Goal: Find specific page/section: Find specific page/section

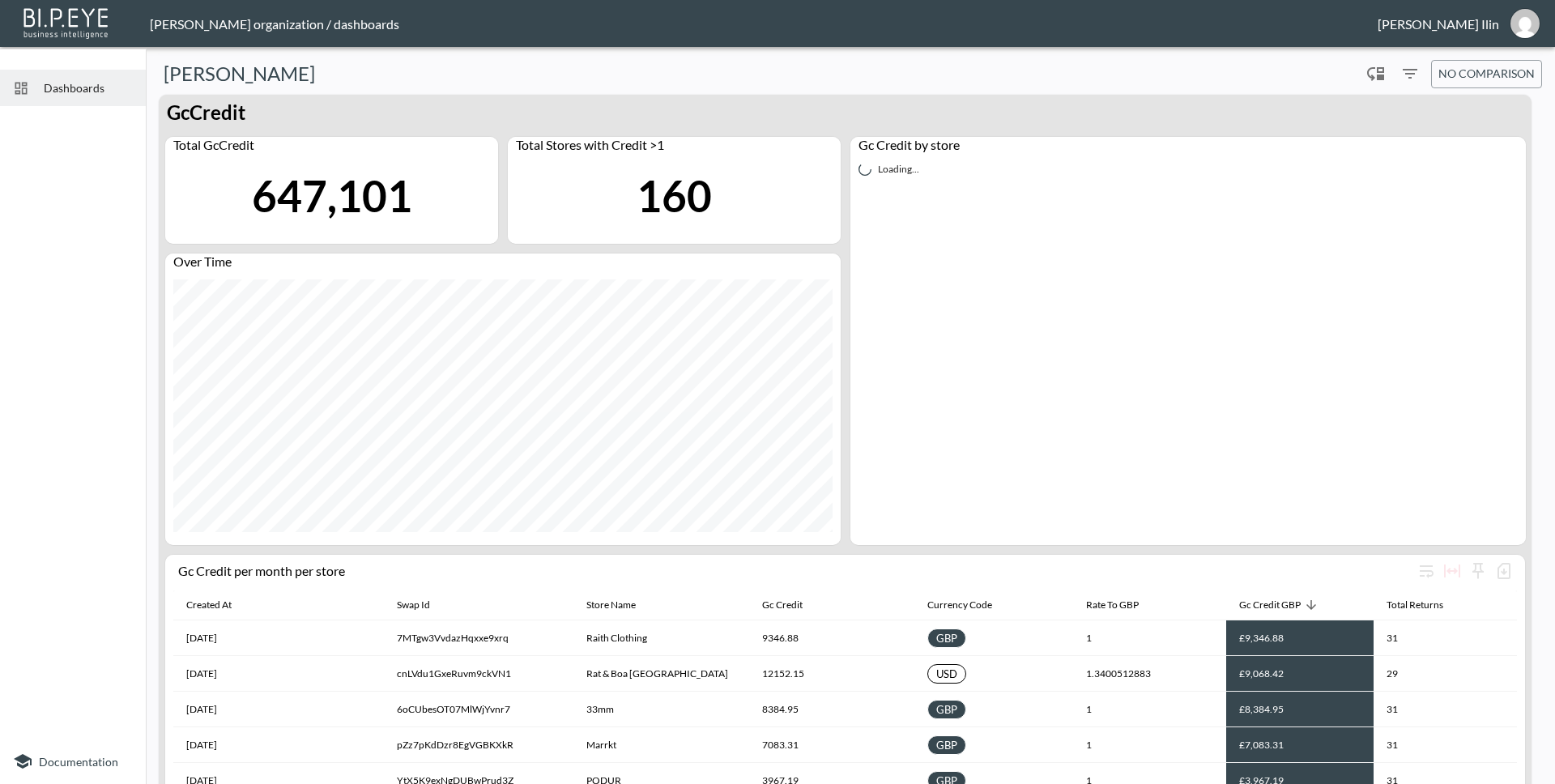
click at [96, 91] on span "Dashboards" at bounding box center [88, 88] width 90 height 17
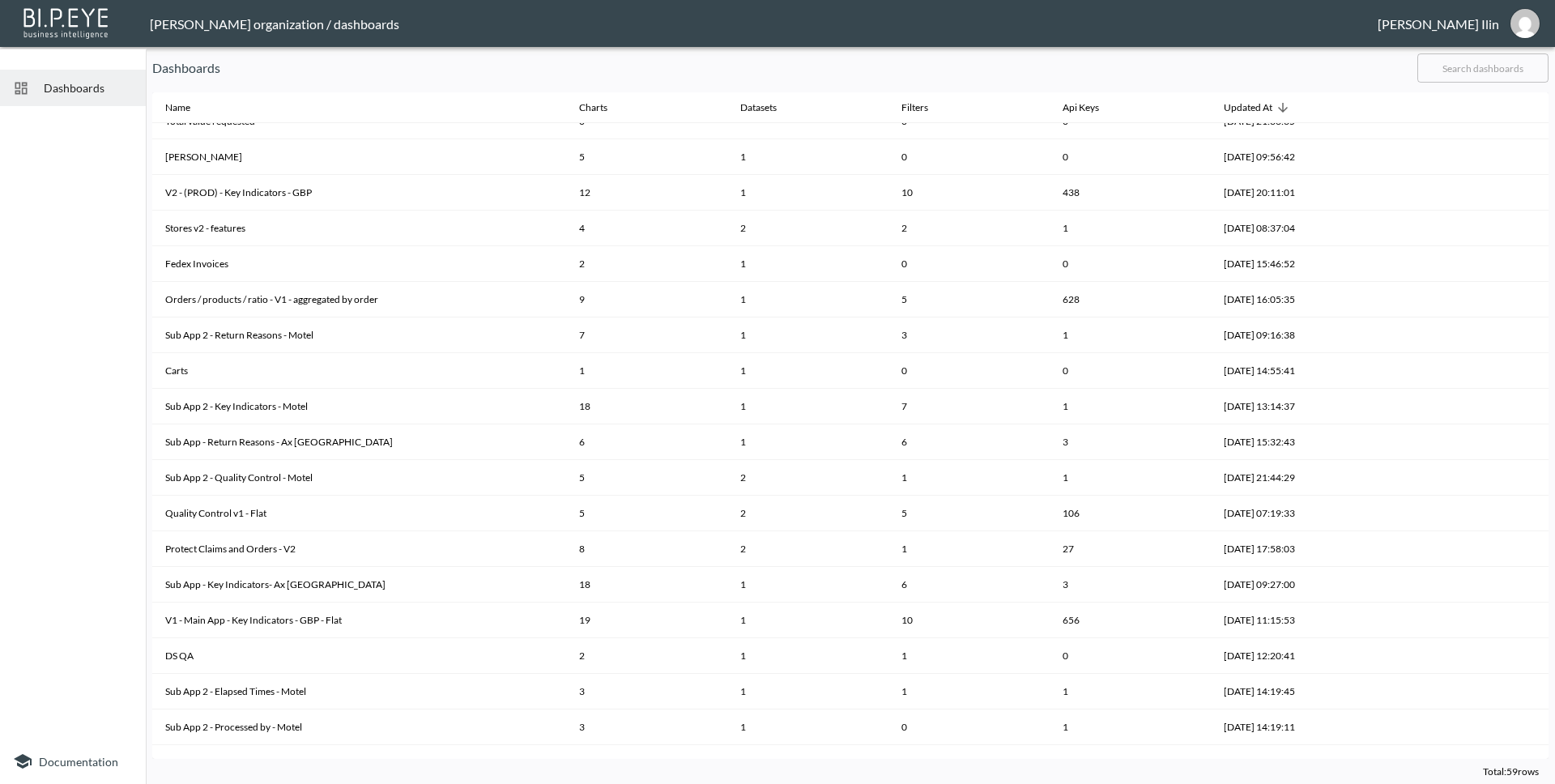
scroll to position [1015, 0]
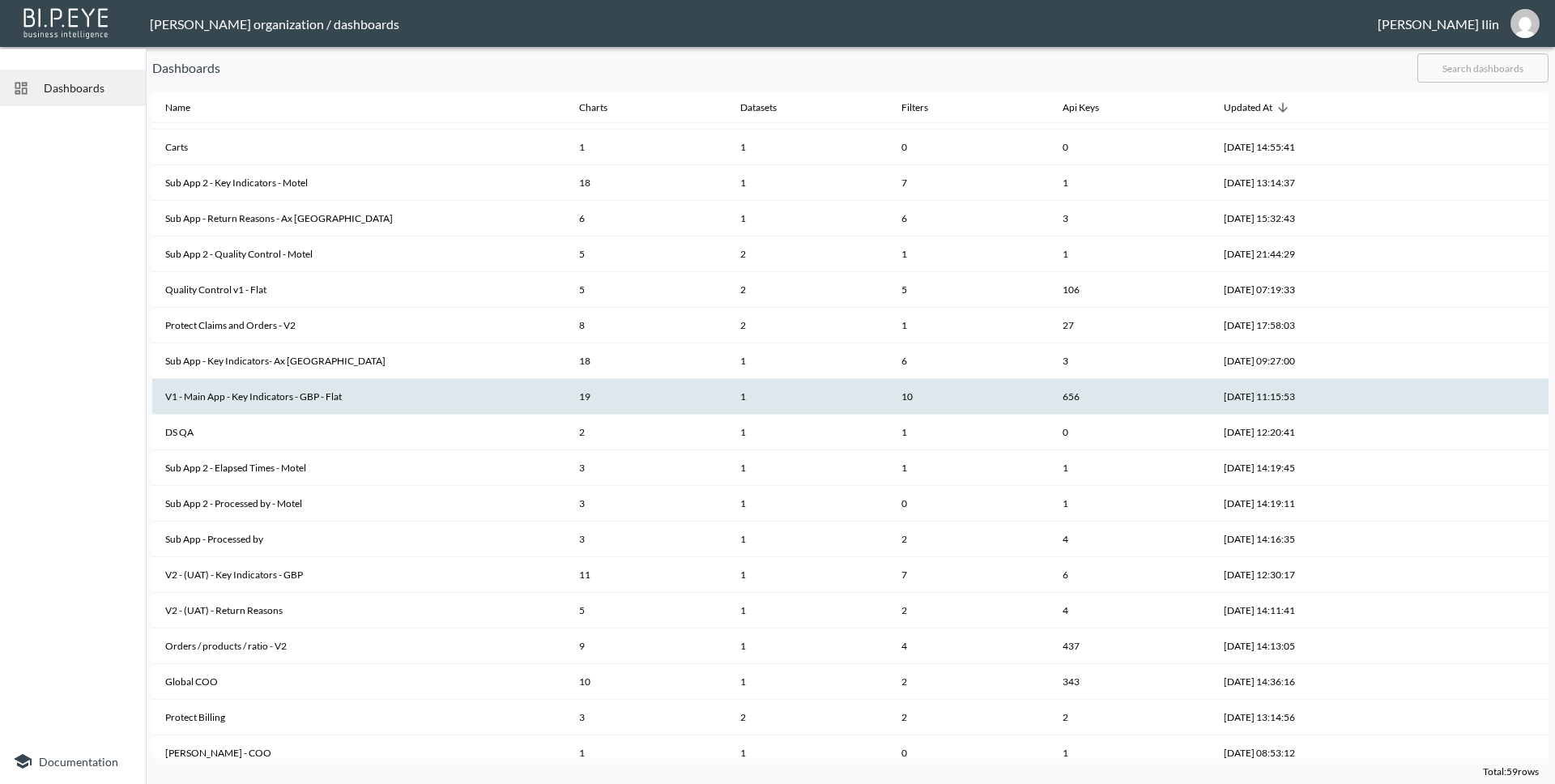
click at [280, 392] on th "V1 - Main App - Key Indicators - GBP - Flat" at bounding box center [359, 396] width 414 height 36
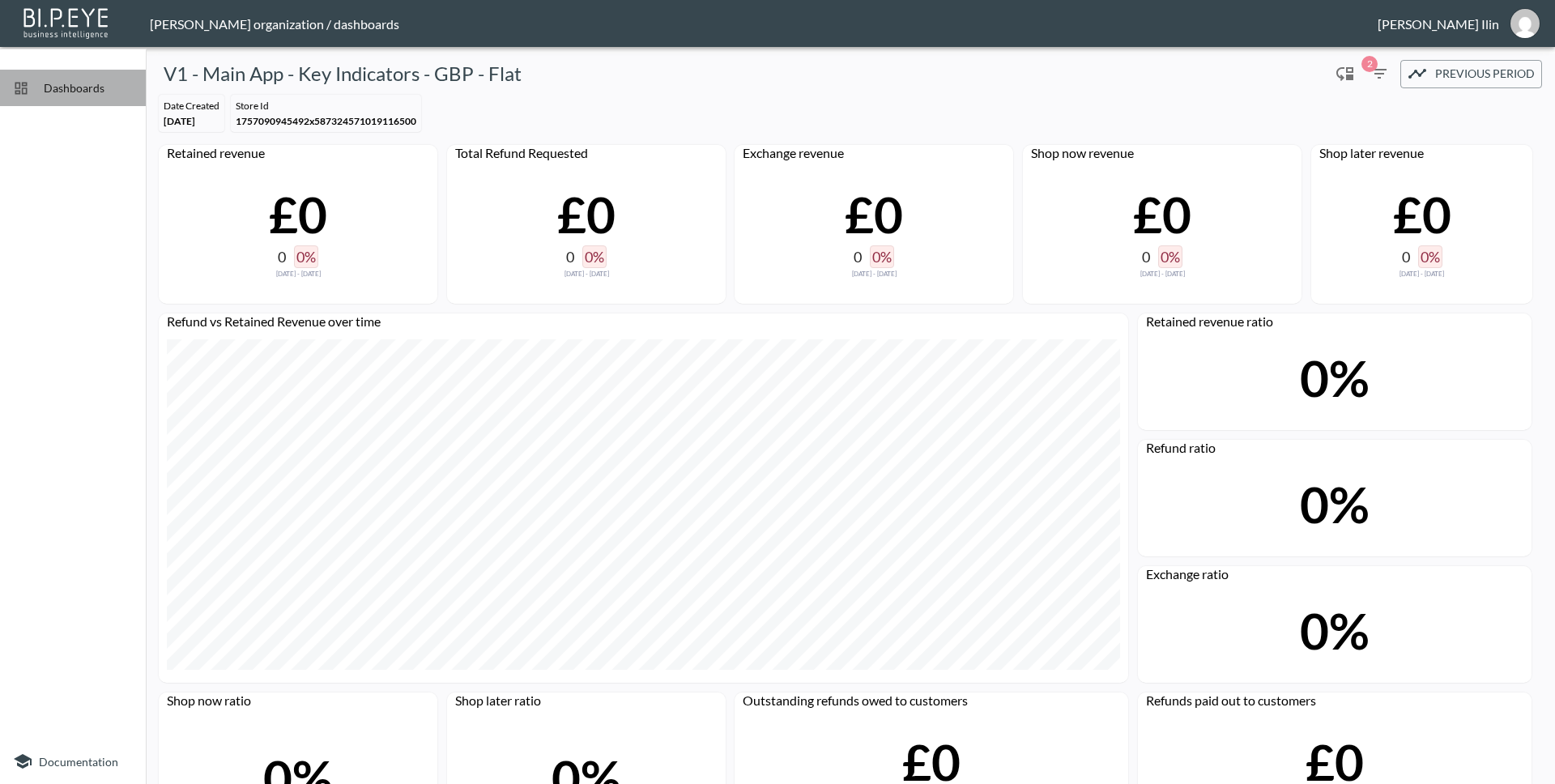
click at [89, 91] on span "Dashboards" at bounding box center [88, 88] width 90 height 17
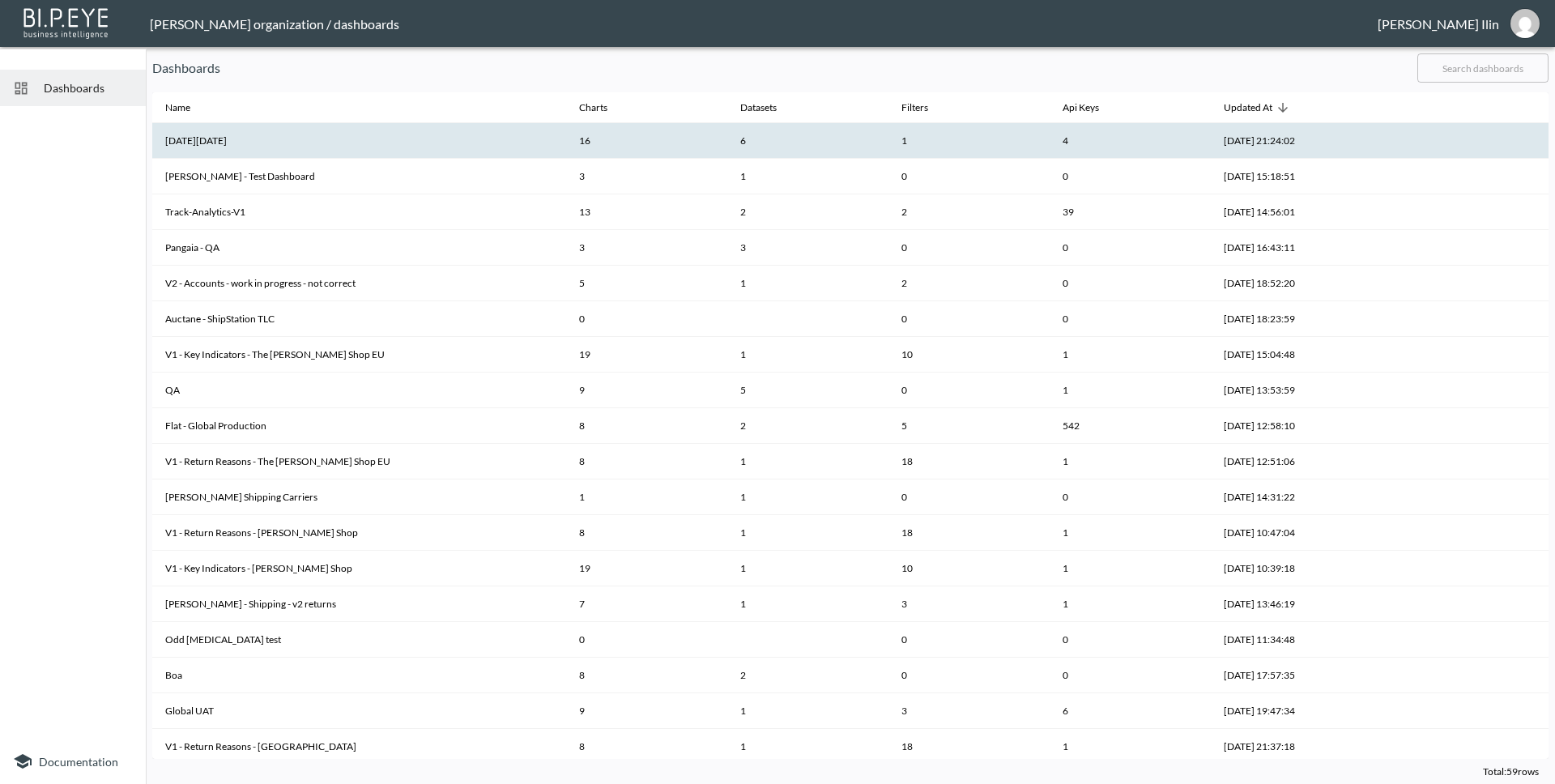
click at [372, 138] on th "[DATE][DATE]" at bounding box center [359, 141] width 414 height 36
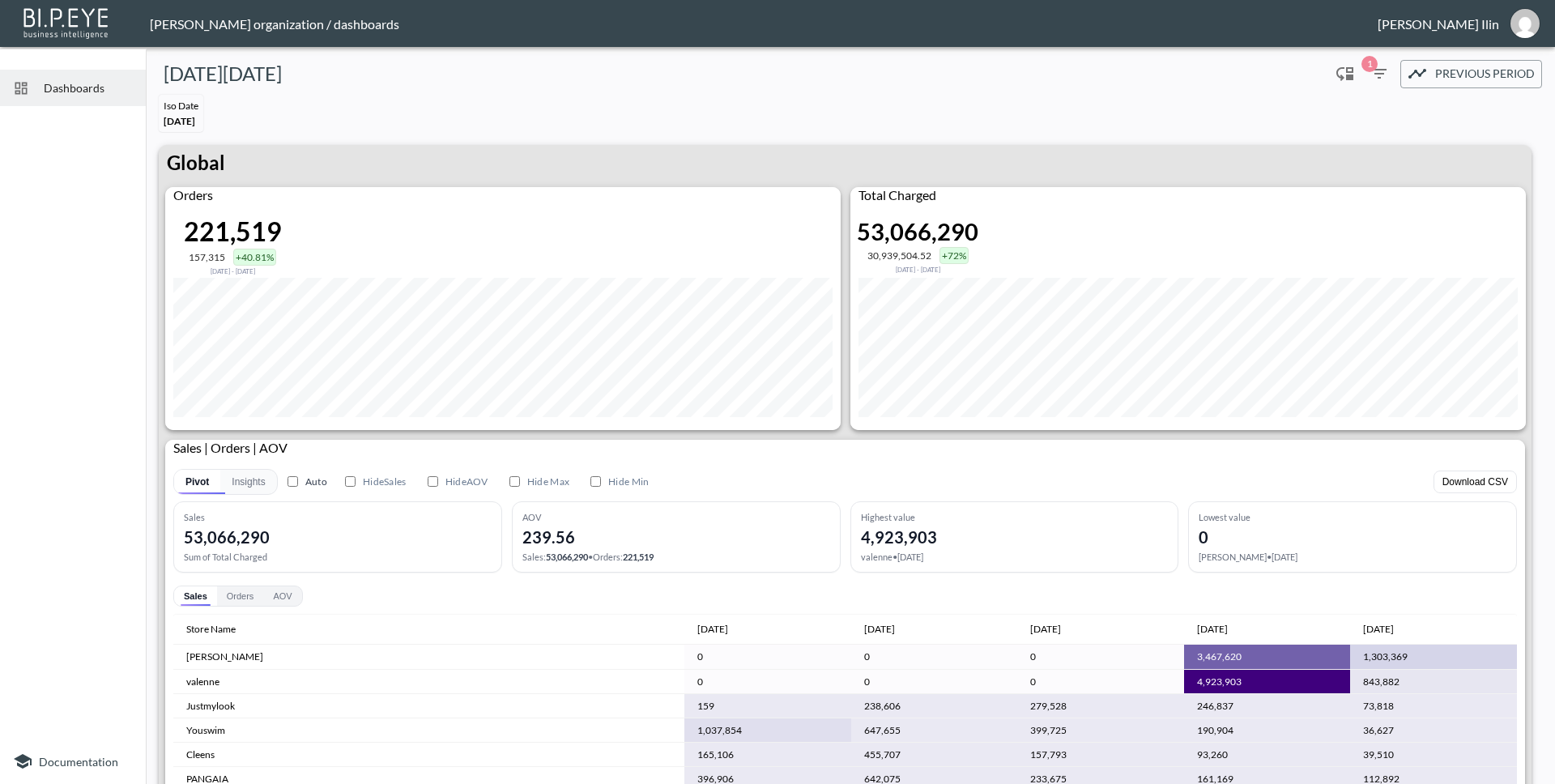
click at [198, 104] on div "Iso Date" at bounding box center [181, 106] width 35 height 12
click at [1372, 77] on icon "button" at bounding box center [1379, 74] width 19 height 19
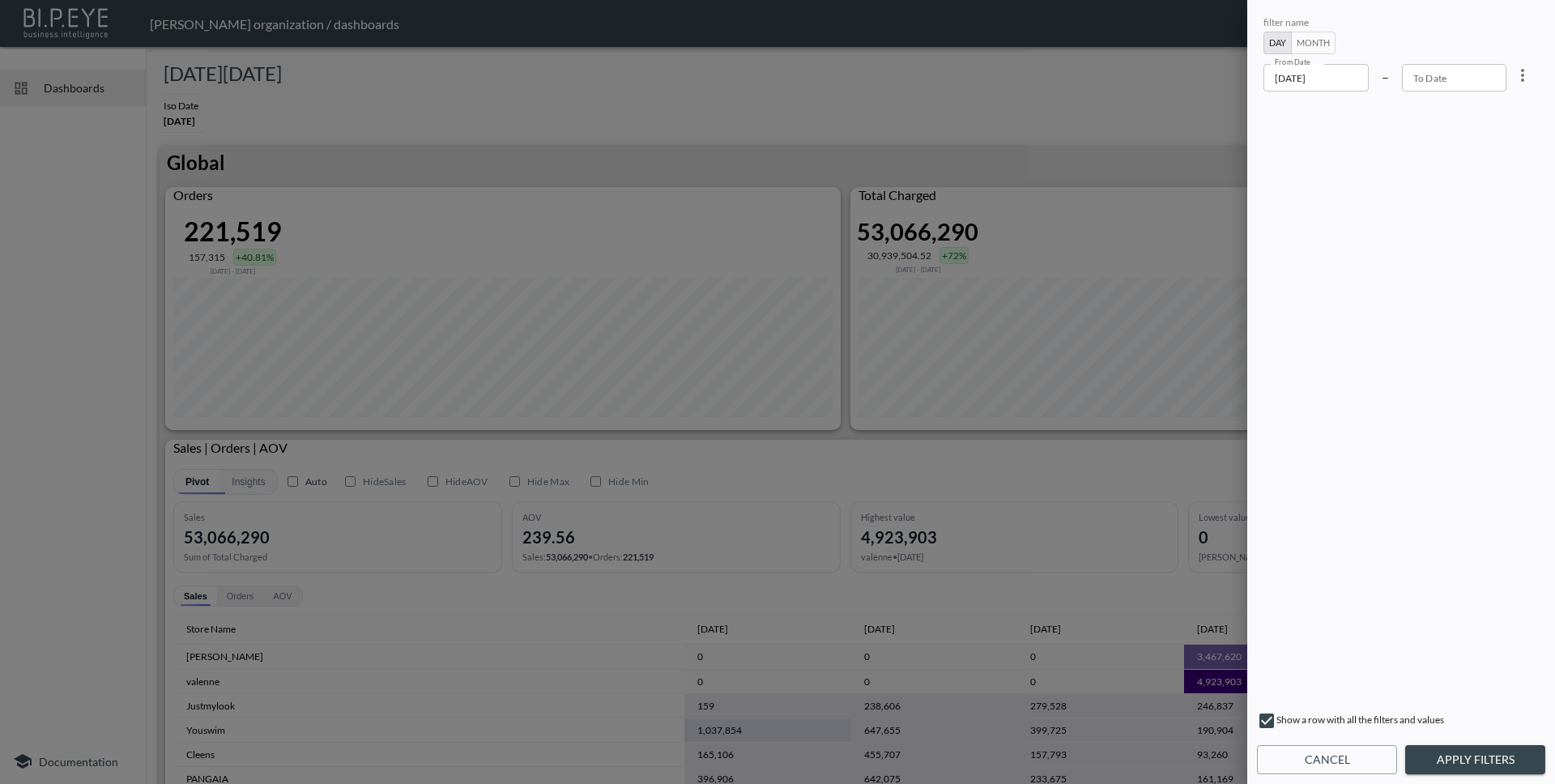
click at [1314, 35] on button "Month" at bounding box center [1312, 43] width 44 height 23
click at [1304, 73] on input "2025-06" at bounding box center [1317, 78] width 107 height 28
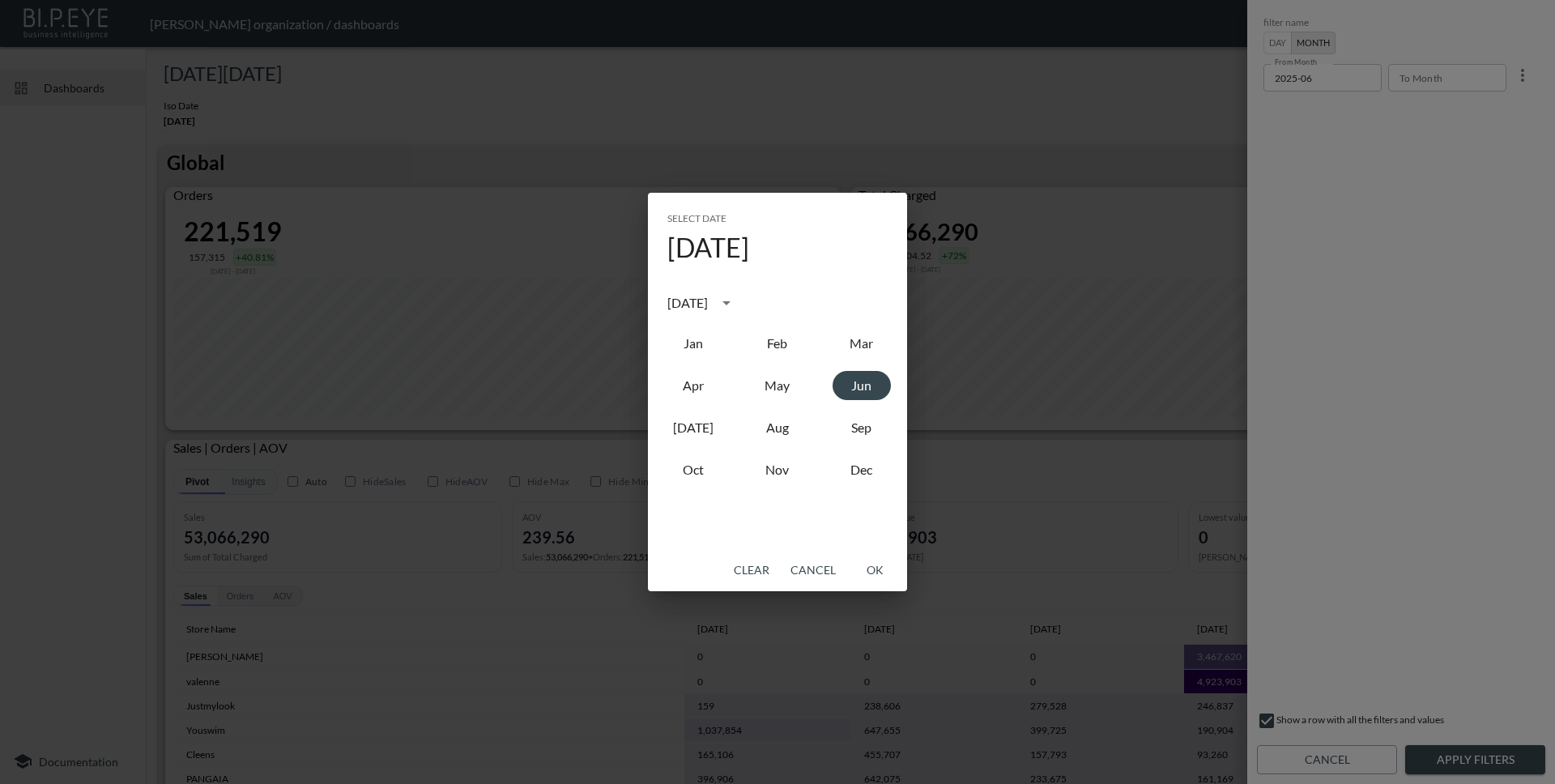
click at [708, 303] on div "[DATE]" at bounding box center [688, 302] width 41 height 19
click at [862, 396] on button "2022" at bounding box center [861, 397] width 58 height 30
click at [688, 338] on button "Jan" at bounding box center [693, 343] width 58 height 30
type input "2022-01"
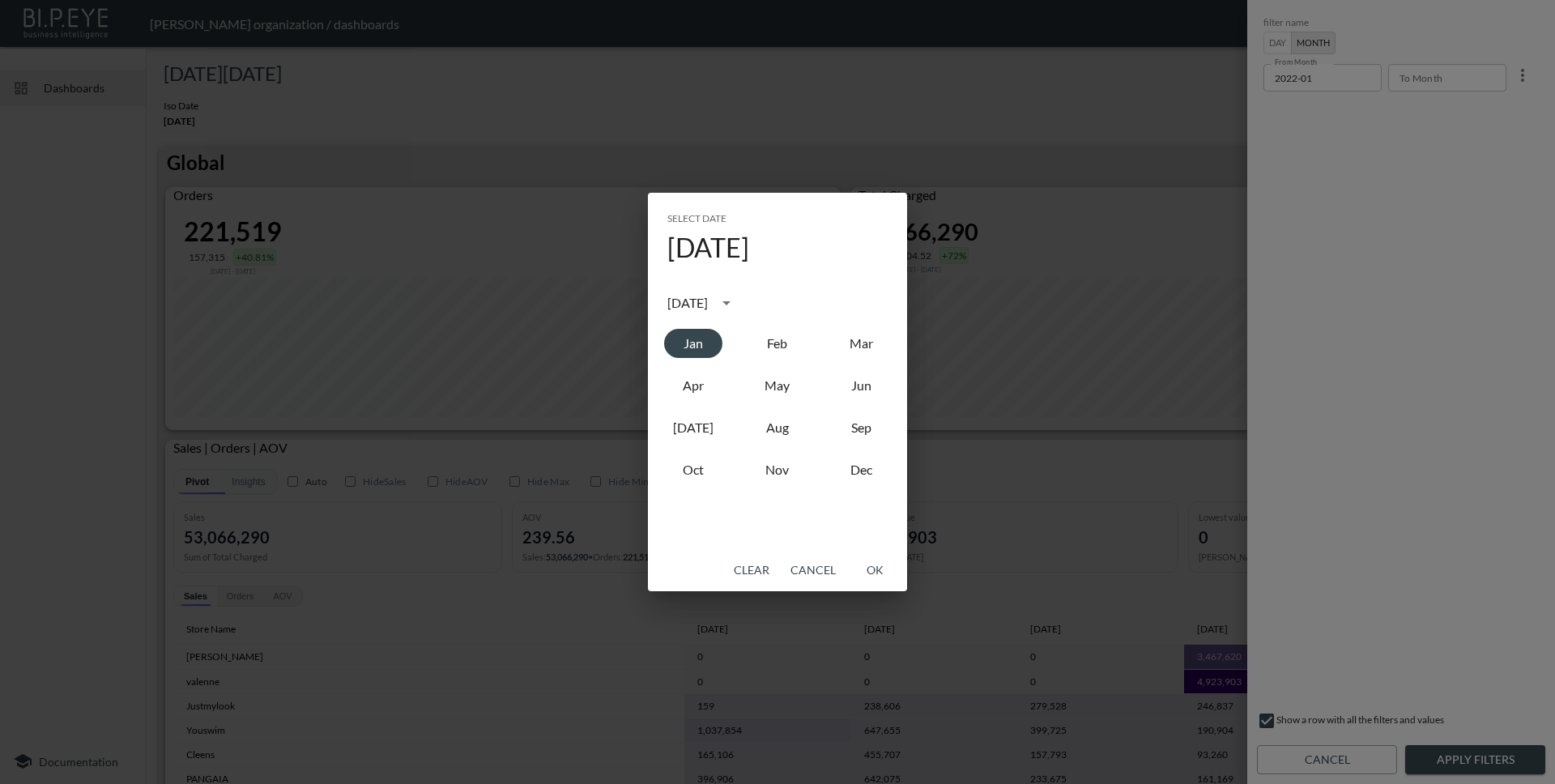
click at [880, 570] on button "OK" at bounding box center [875, 570] width 52 height 30
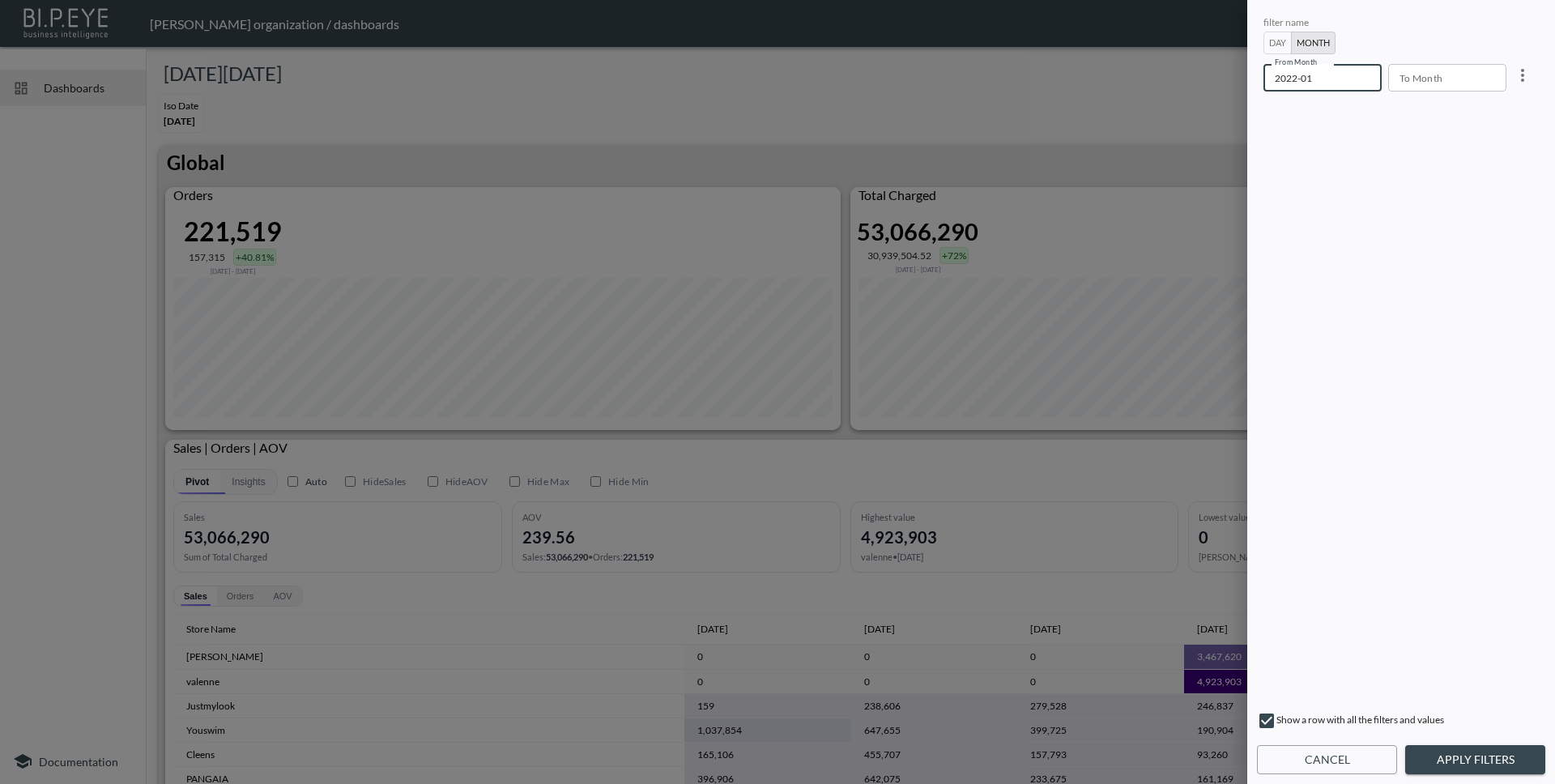
type input "YYYY-MM"
click at [1448, 80] on input "YYYY-MM" at bounding box center [1441, 78] width 107 height 28
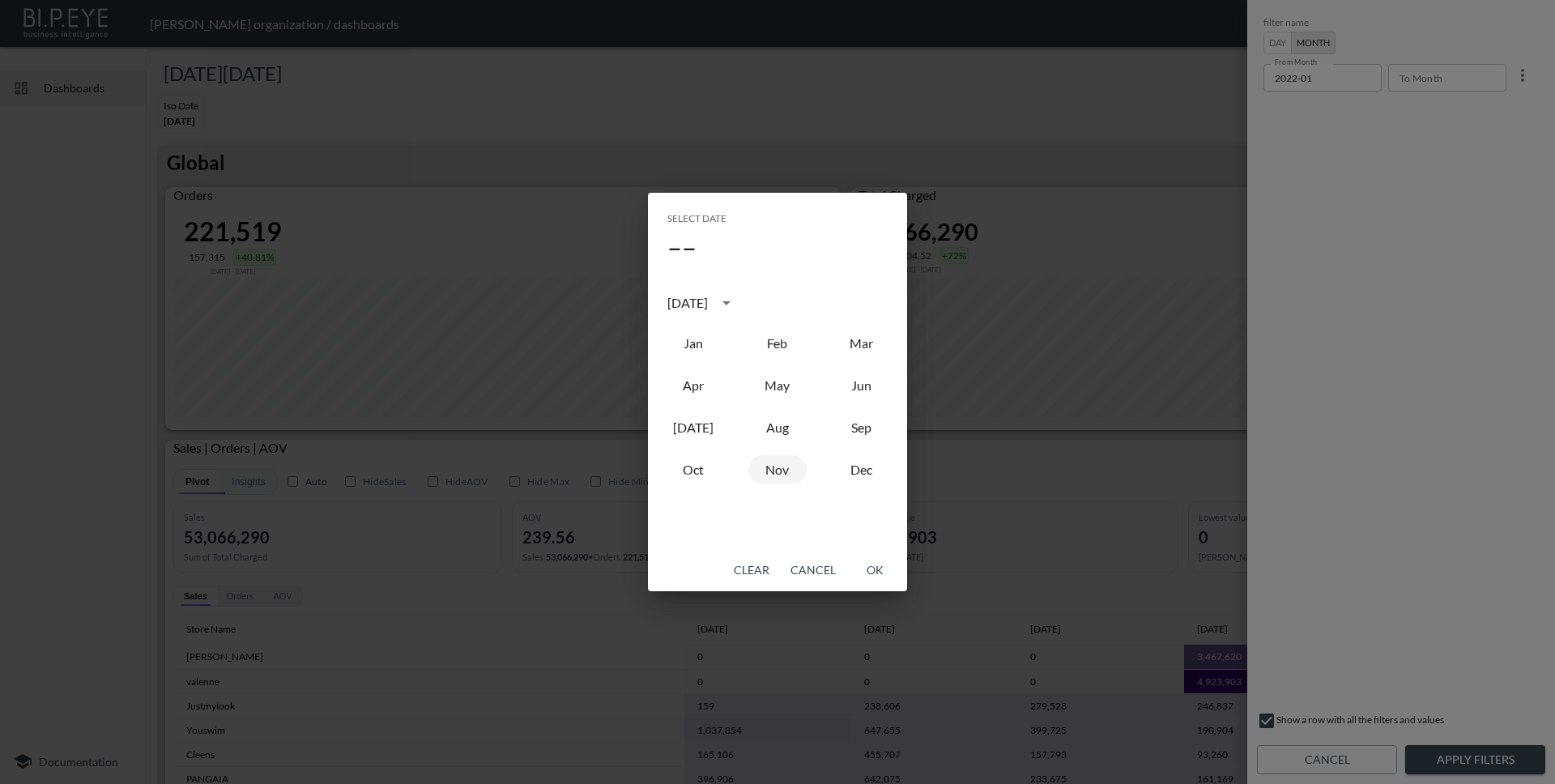
click at [773, 473] on button "Nov" at bounding box center [777, 470] width 58 height 30
type input "2025-11"
click at [880, 568] on button "OK" at bounding box center [875, 570] width 52 height 30
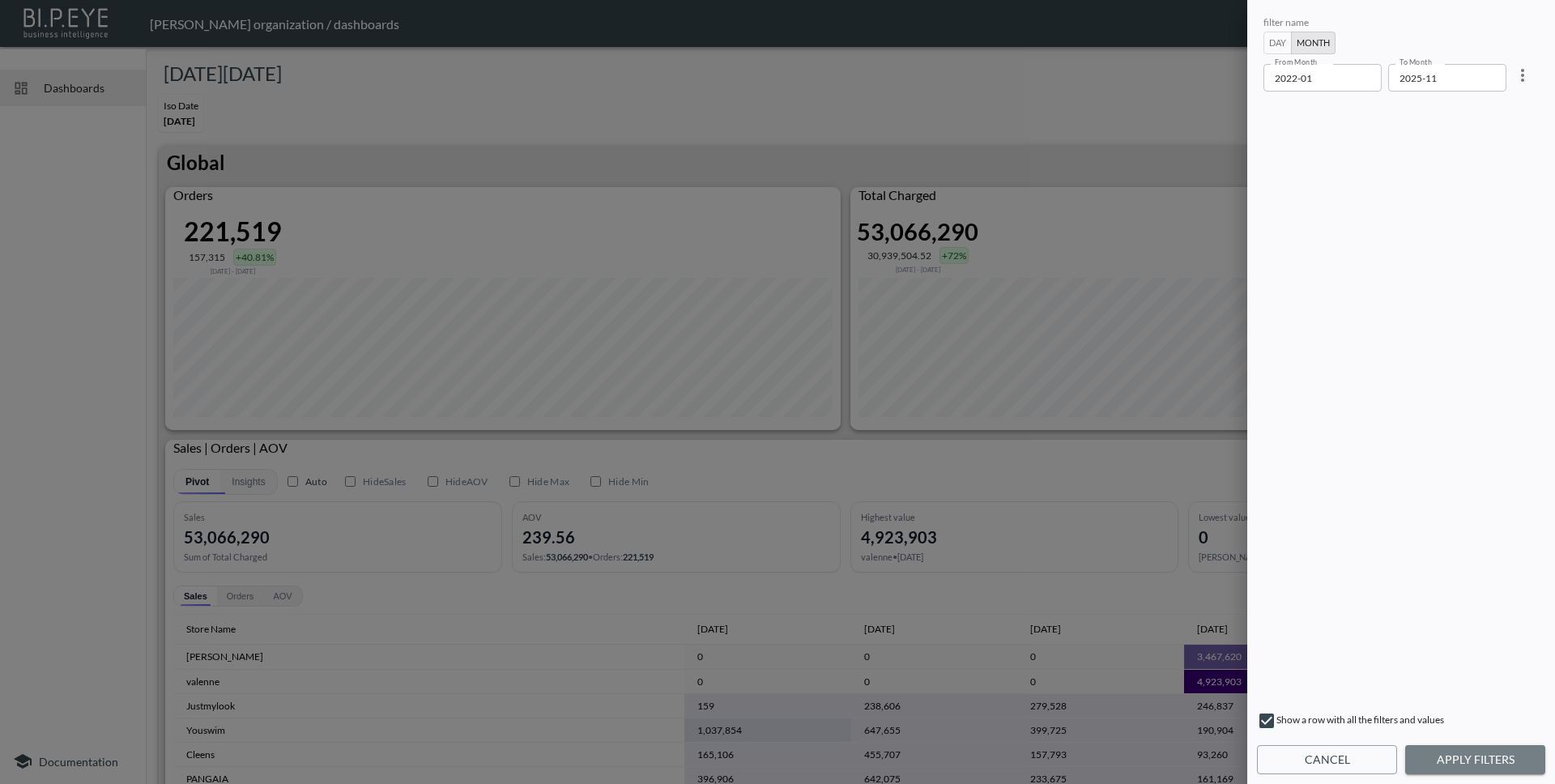
click at [1465, 761] on button "Apply Filters" at bounding box center [1475, 760] width 140 height 30
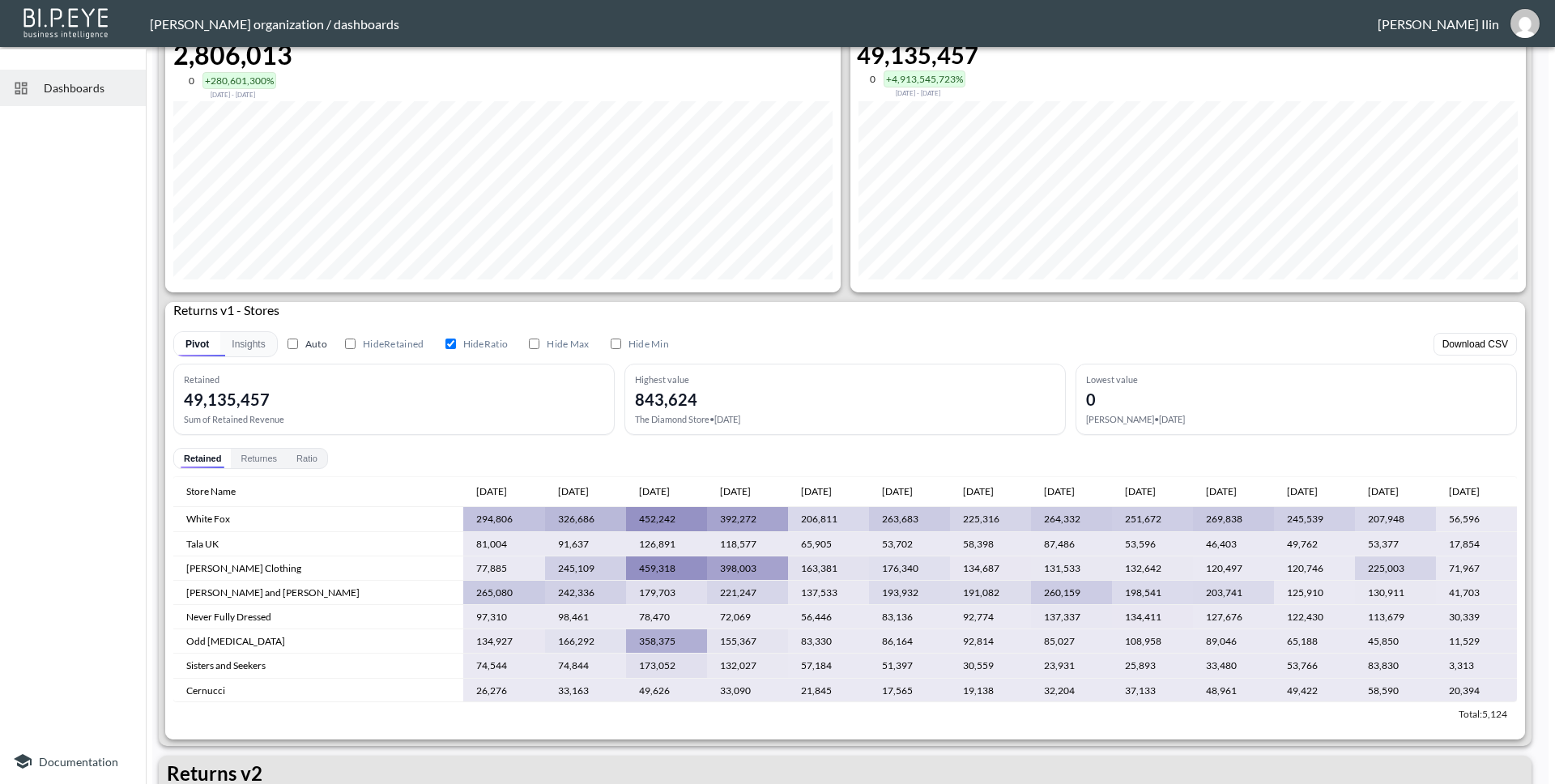
scroll to position [936, 0]
click at [218, 516] on td "White Fox" at bounding box center [318, 518] width 290 height 24
click at [257, 455] on button "Returnes" at bounding box center [259, 456] width 56 height 19
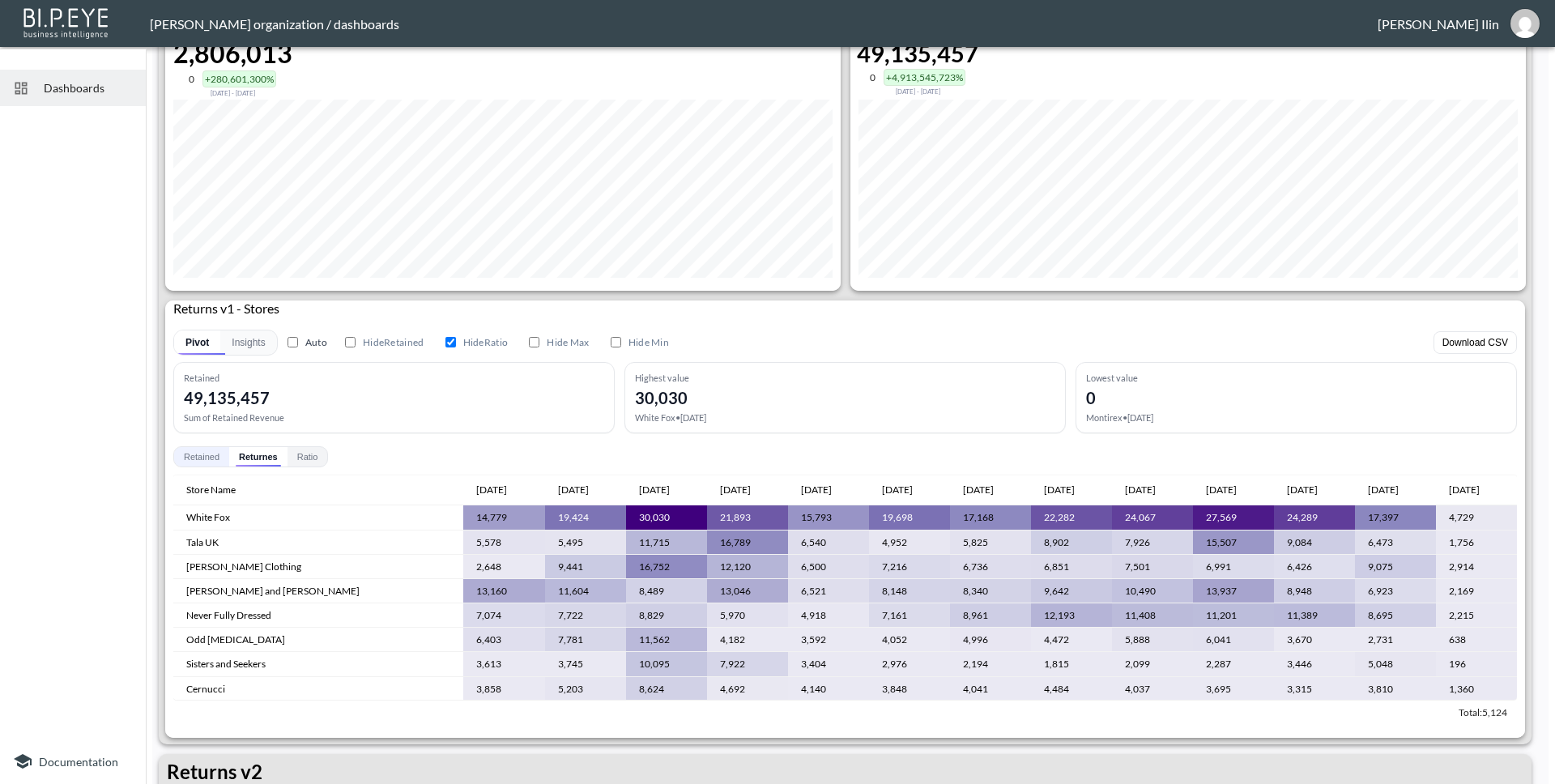
click at [184, 459] on button "Retained" at bounding box center [201, 456] width 55 height 19
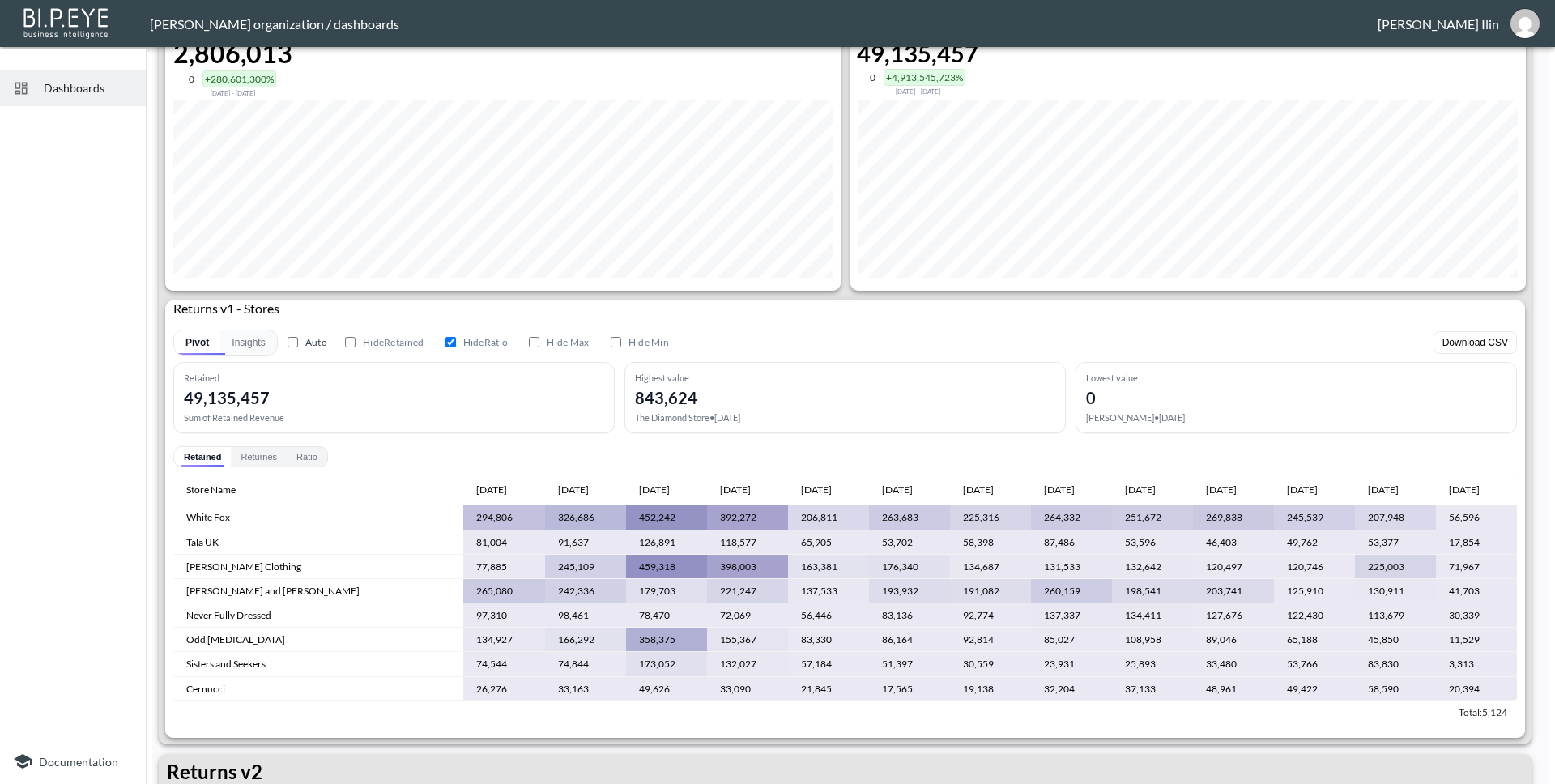
click at [229, 518] on td "White Fox" at bounding box center [318, 518] width 290 height 24
click at [209, 519] on td "White Fox" at bounding box center [318, 518] width 290 height 24
click at [1483, 339] on button "Download CSV" at bounding box center [1475, 342] width 83 height 23
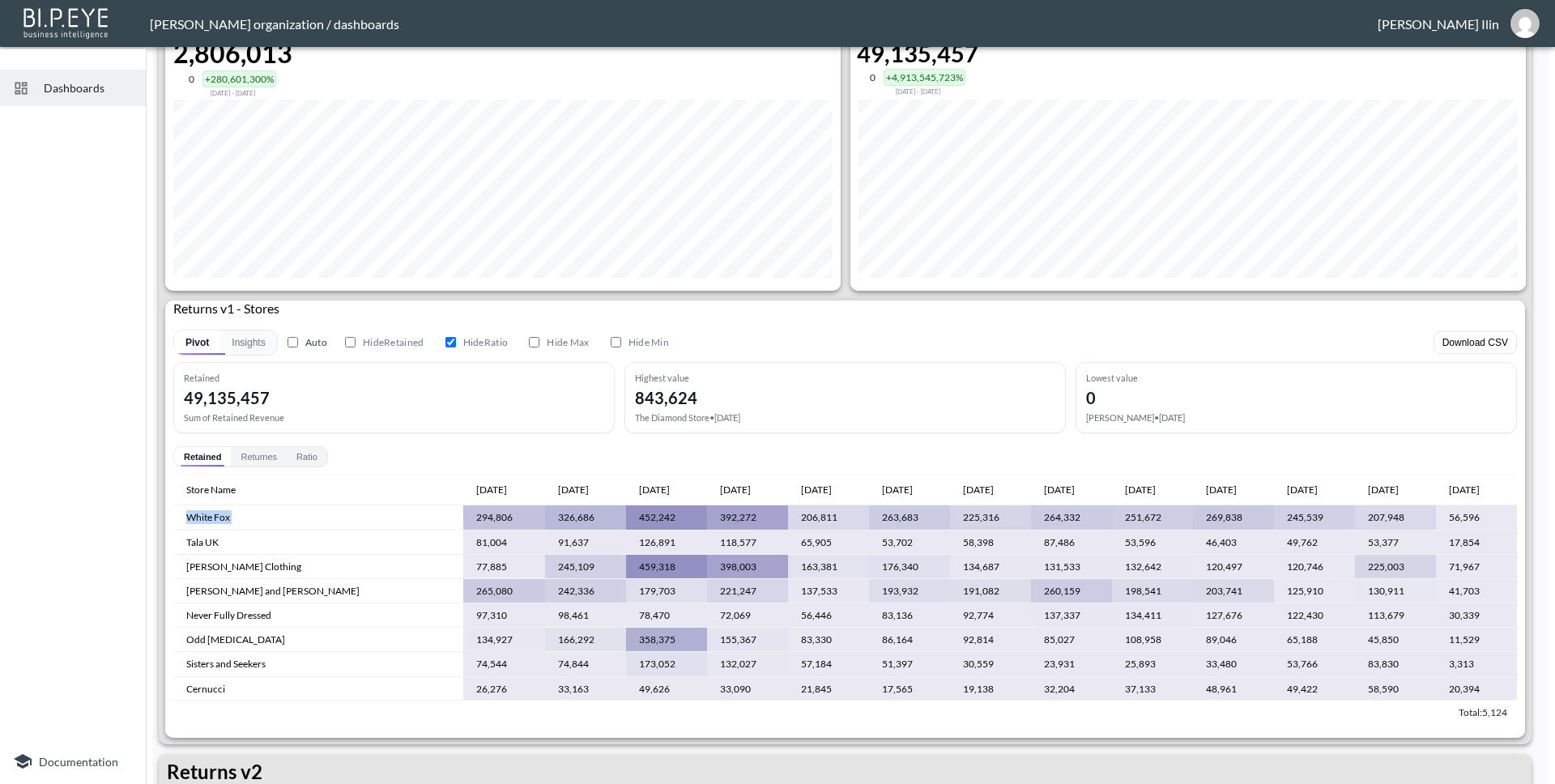
scroll to position [0, 0]
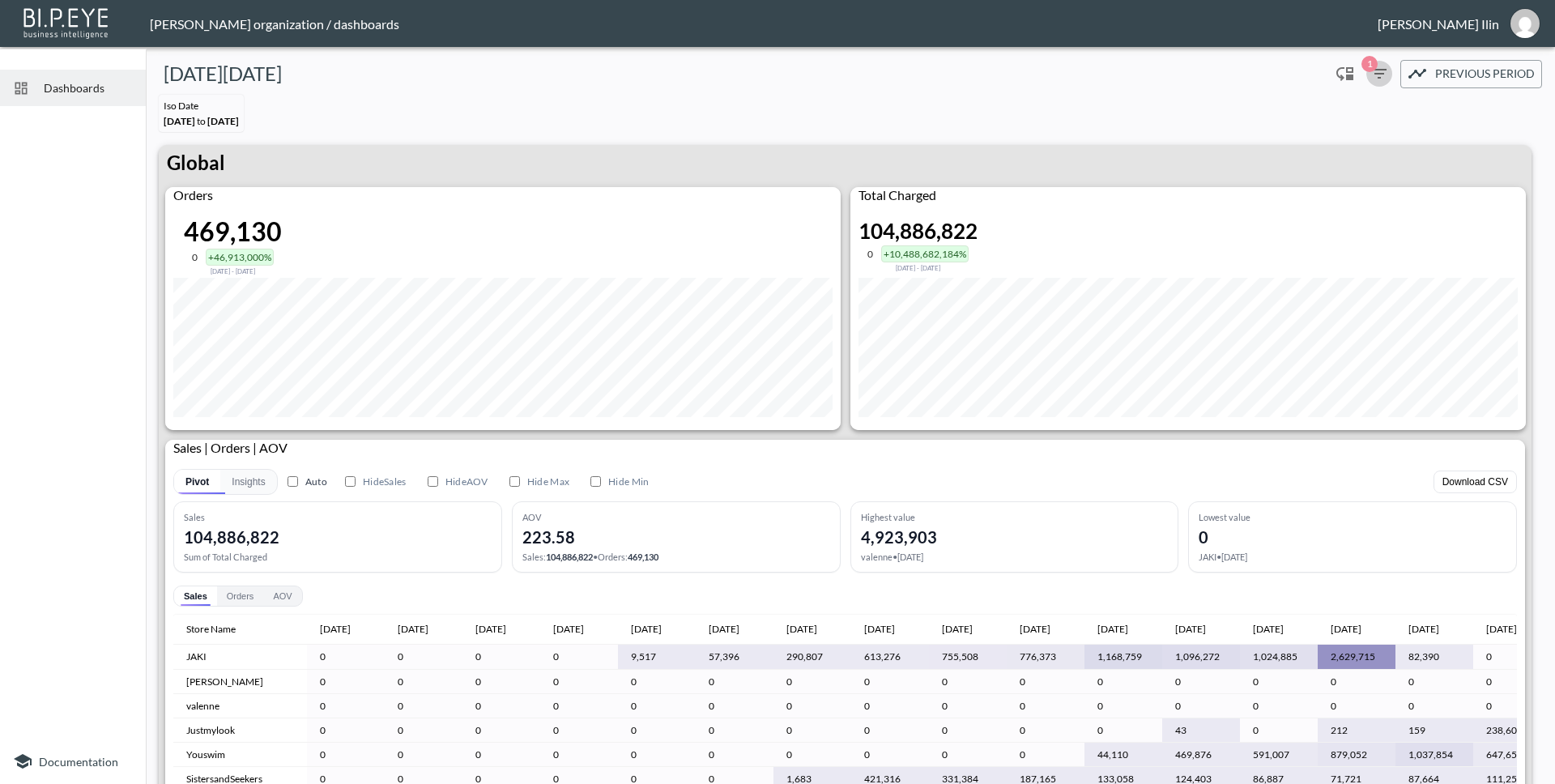
click at [1375, 72] on icon "button" at bounding box center [1379, 74] width 19 height 19
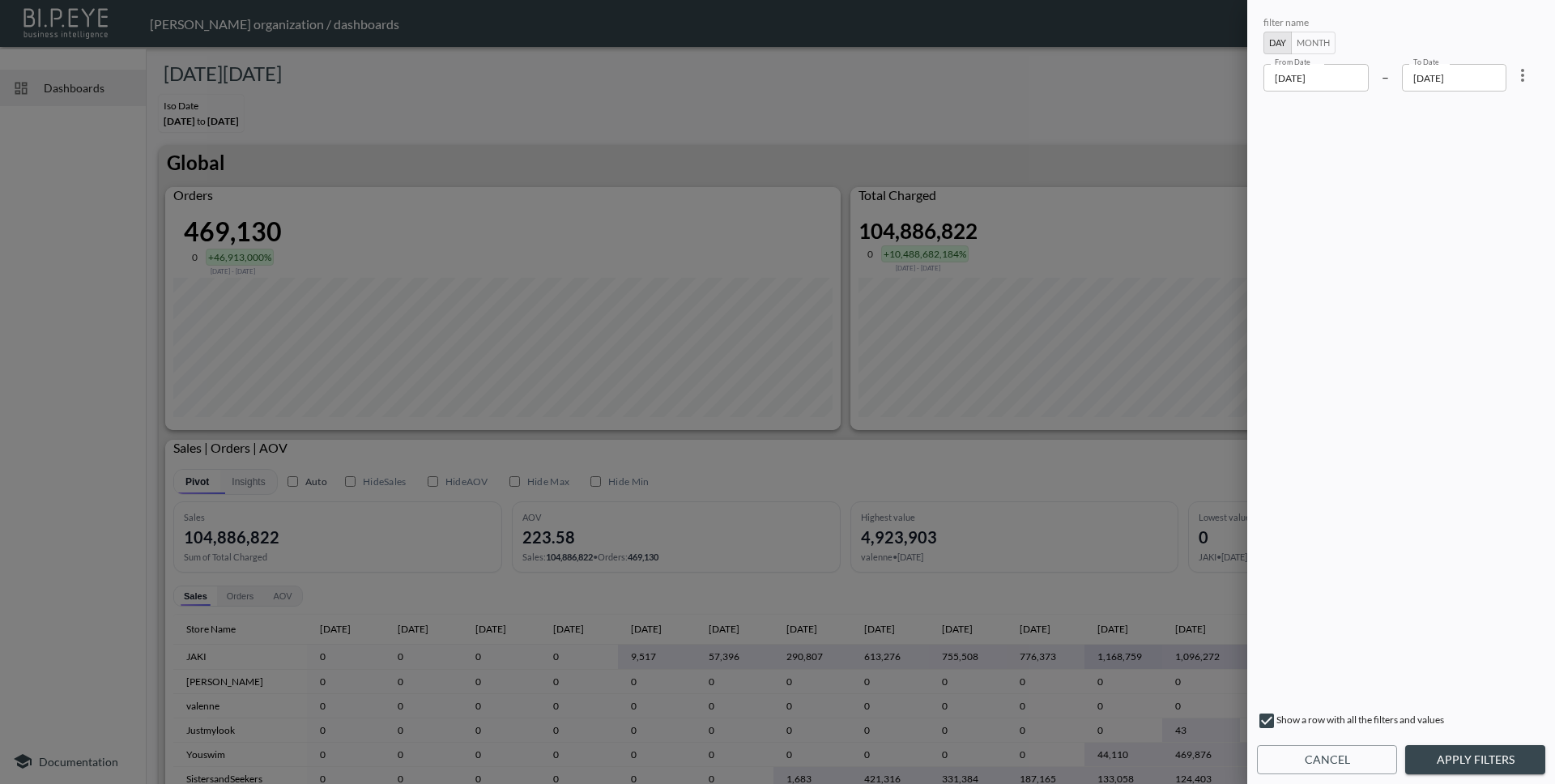
click at [1127, 75] on div at bounding box center [777, 392] width 1555 height 784
click at [1330, 763] on button "Cancel" at bounding box center [1326, 760] width 140 height 30
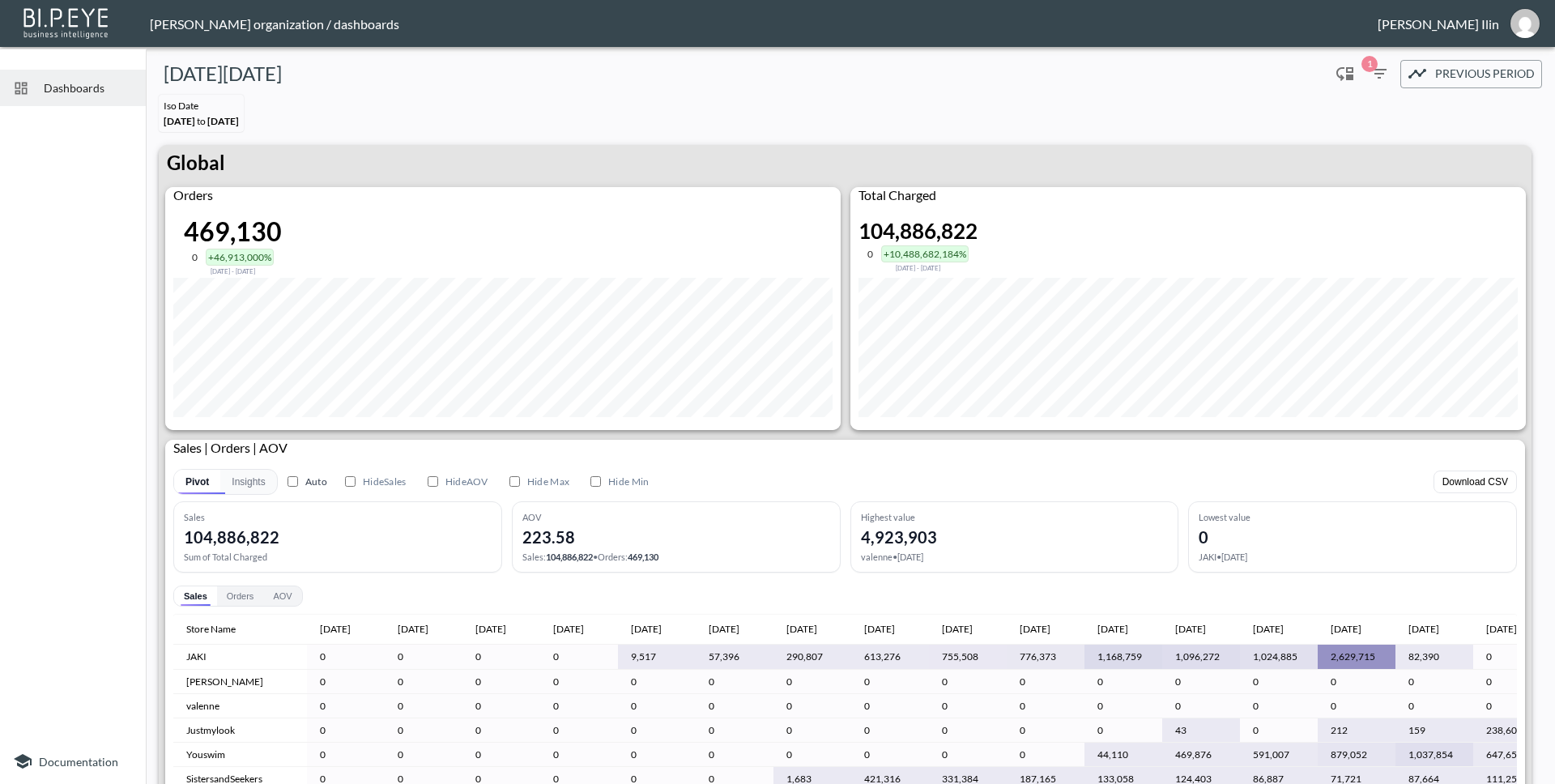
click at [216, 119] on span "[DATE] to [DATE]" at bounding box center [201, 121] width 76 height 12
click at [103, 90] on span "Dashboards" at bounding box center [88, 88] width 90 height 17
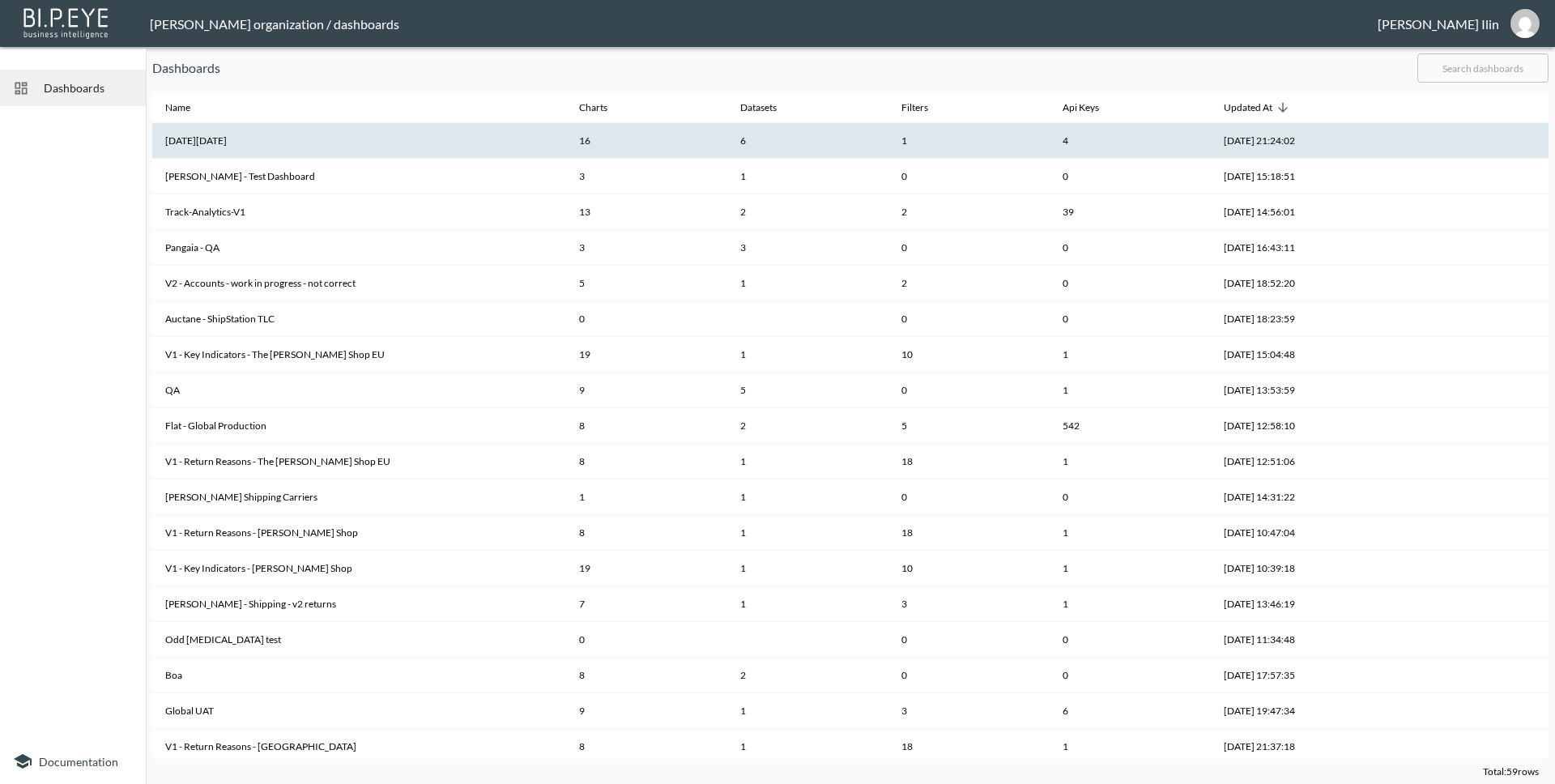
click at [179, 135] on th "[DATE][DATE]" at bounding box center [359, 141] width 414 height 36
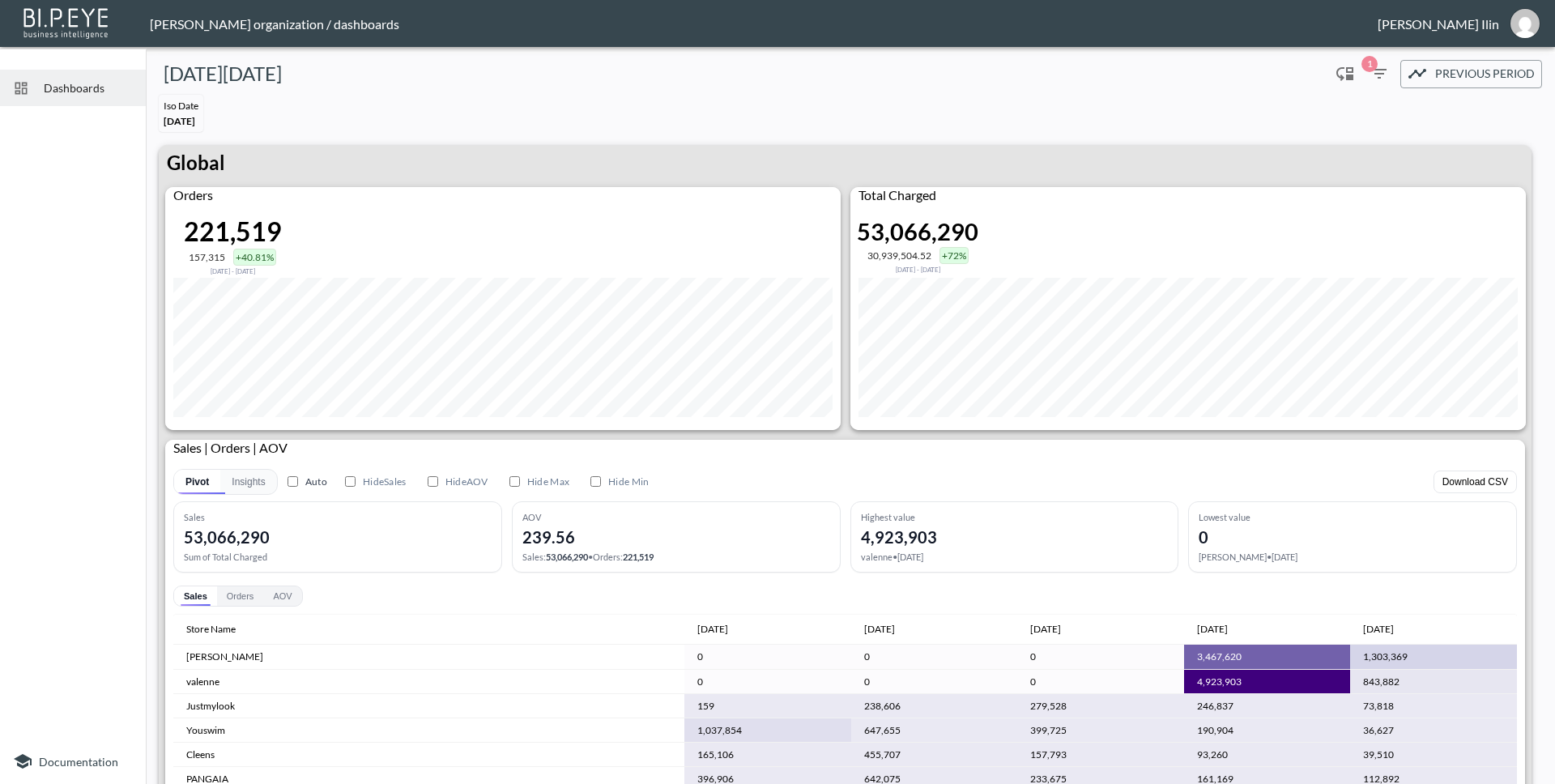
click at [104, 90] on span "Dashboards" at bounding box center [88, 88] width 90 height 17
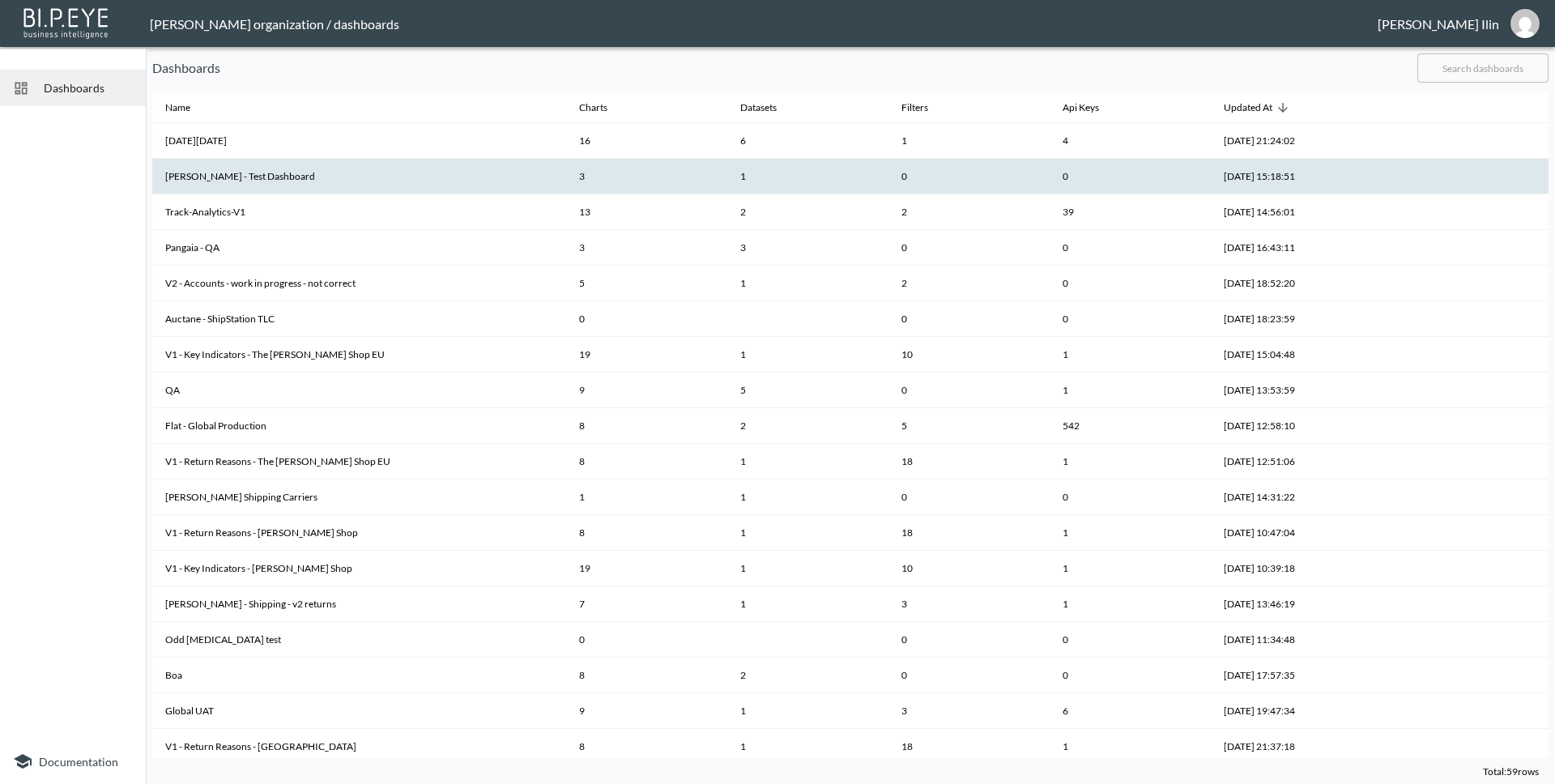
click at [284, 181] on th "[PERSON_NAME] - Test Dashboard" at bounding box center [359, 176] width 414 height 36
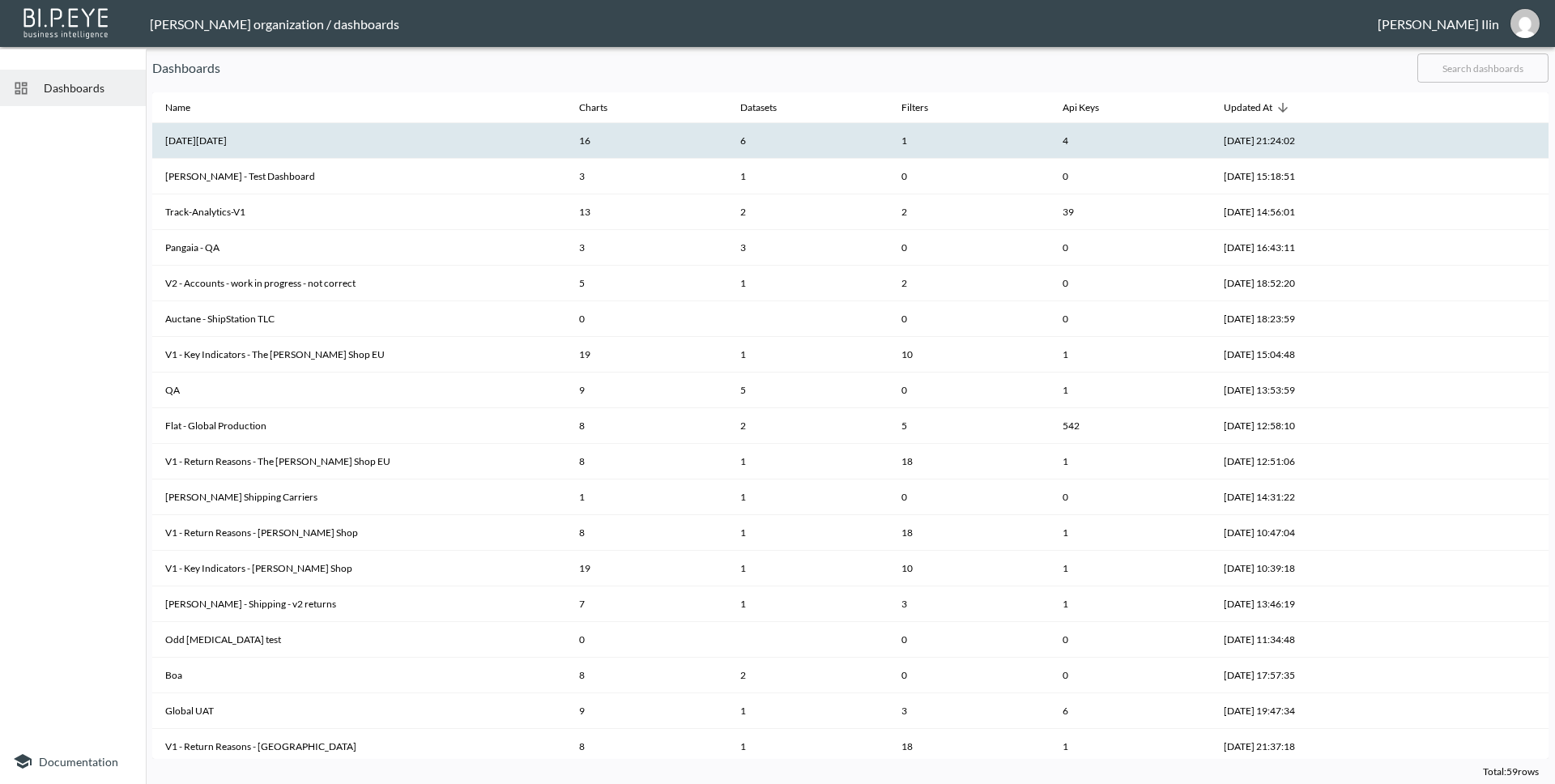
click at [410, 135] on th "[DATE][DATE]" at bounding box center [359, 141] width 414 height 36
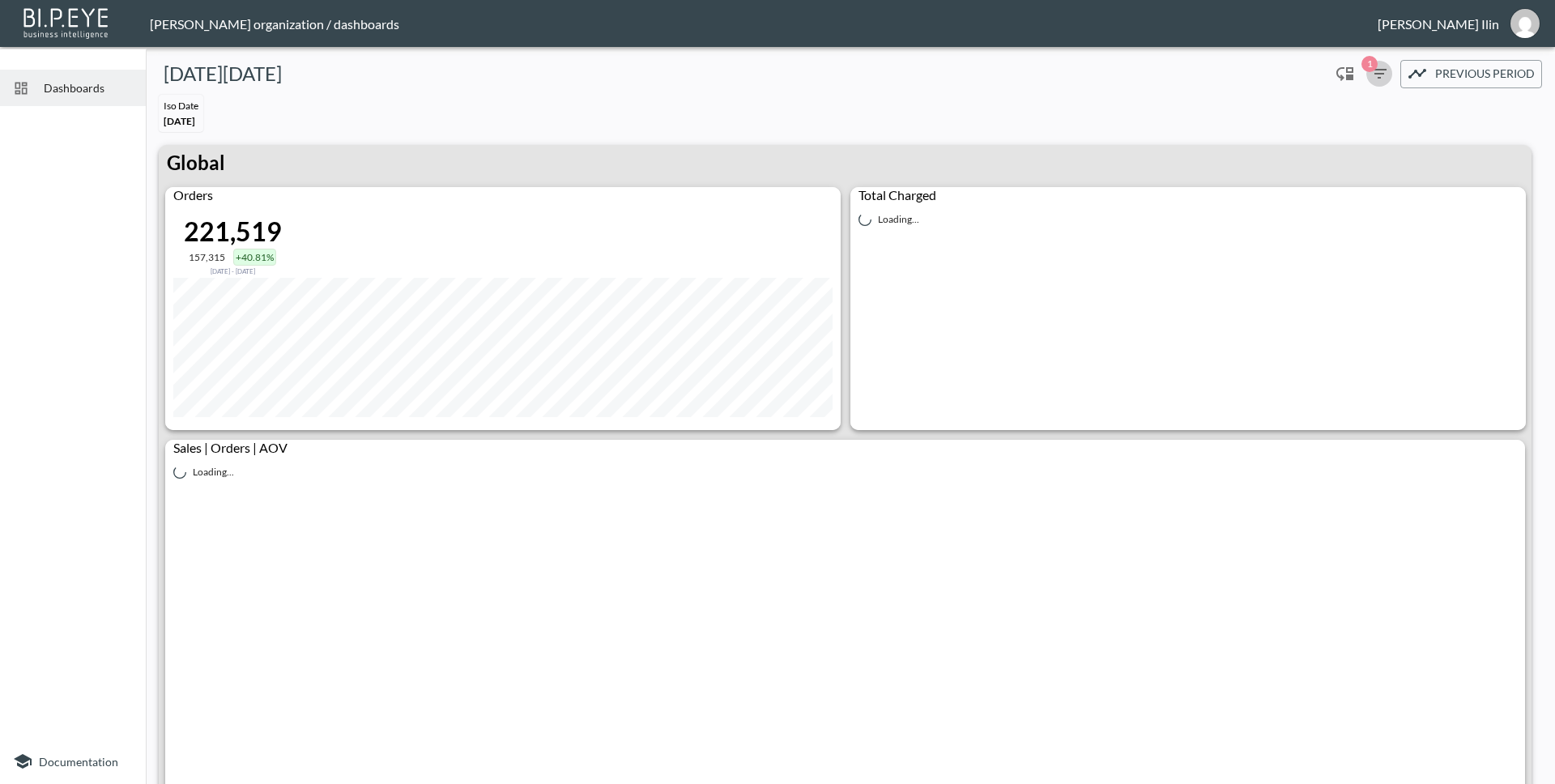
click at [1370, 76] on icon "button" at bounding box center [1379, 74] width 19 height 19
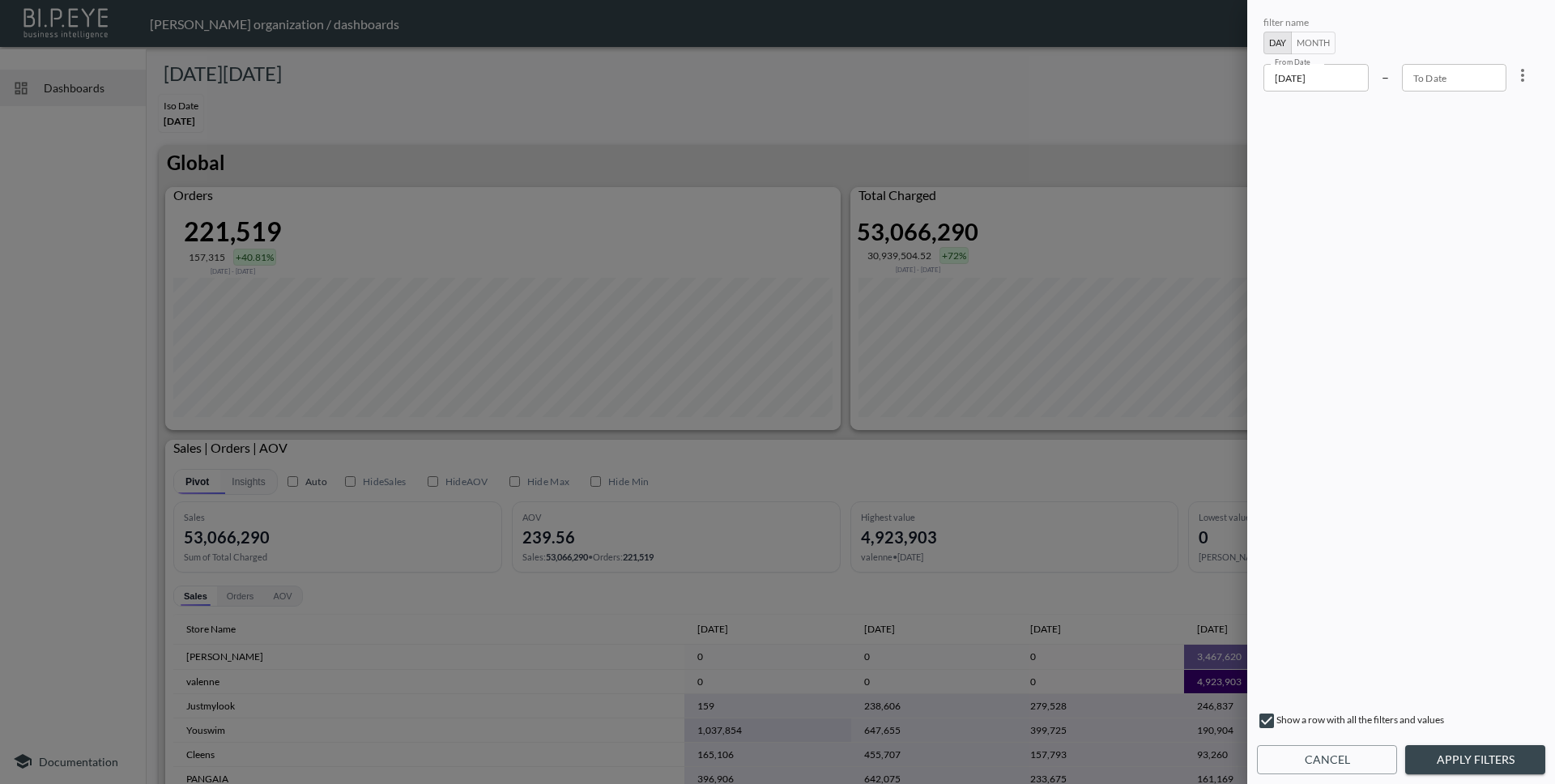
click at [1331, 761] on button "Cancel" at bounding box center [1326, 760] width 140 height 30
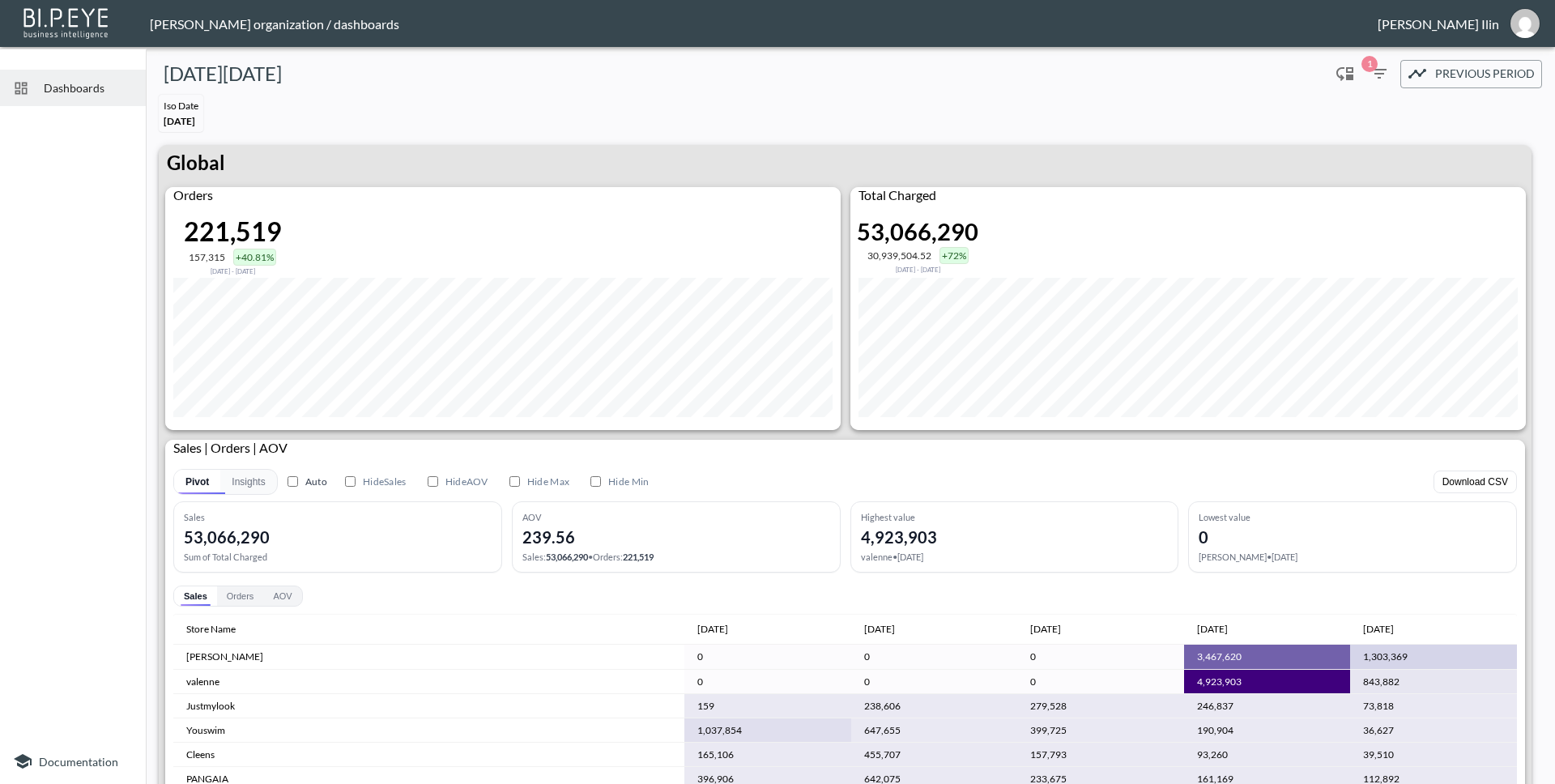
click at [56, 80] on span "Dashboards" at bounding box center [88, 88] width 90 height 17
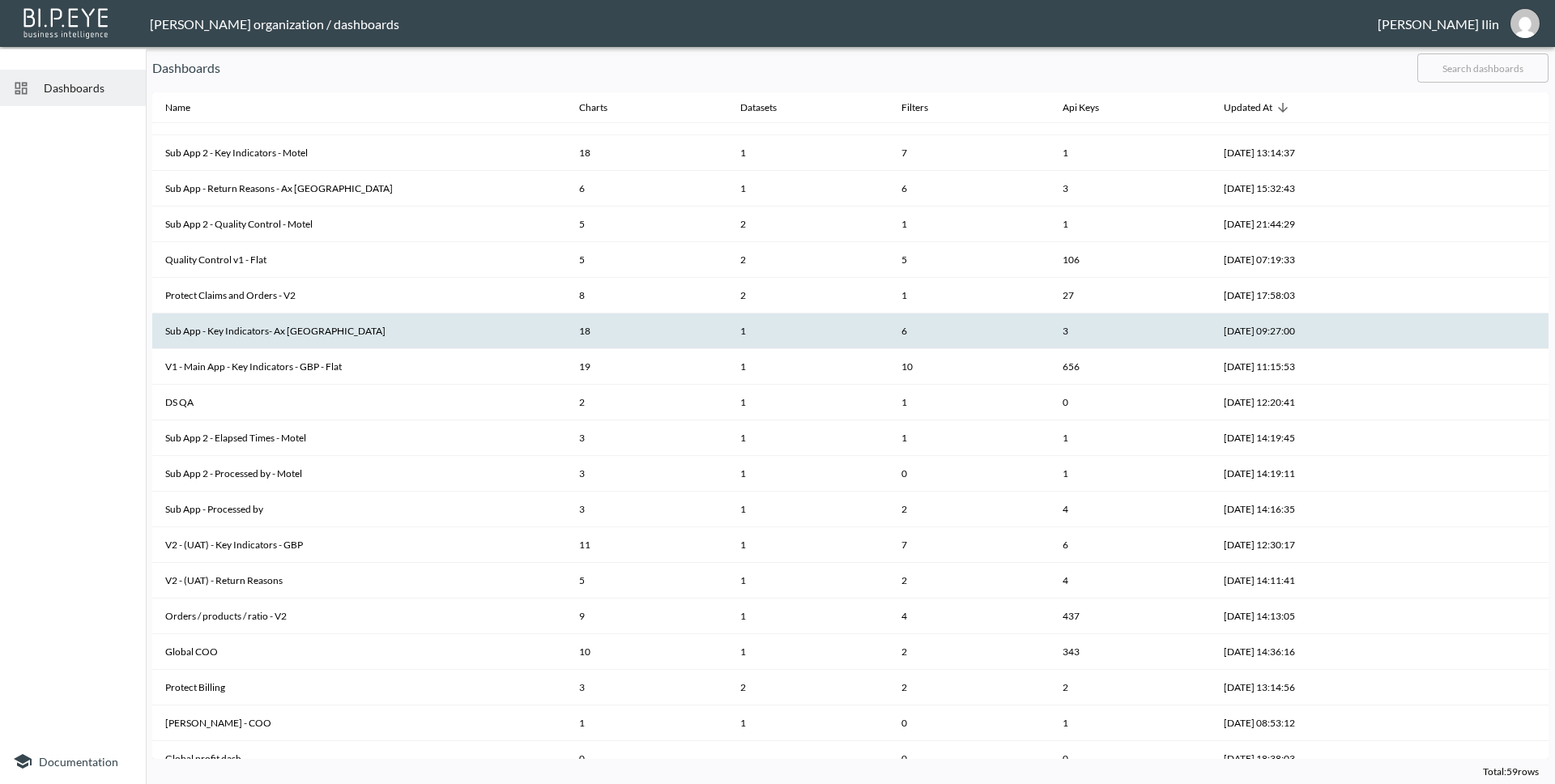
scroll to position [1040, 0]
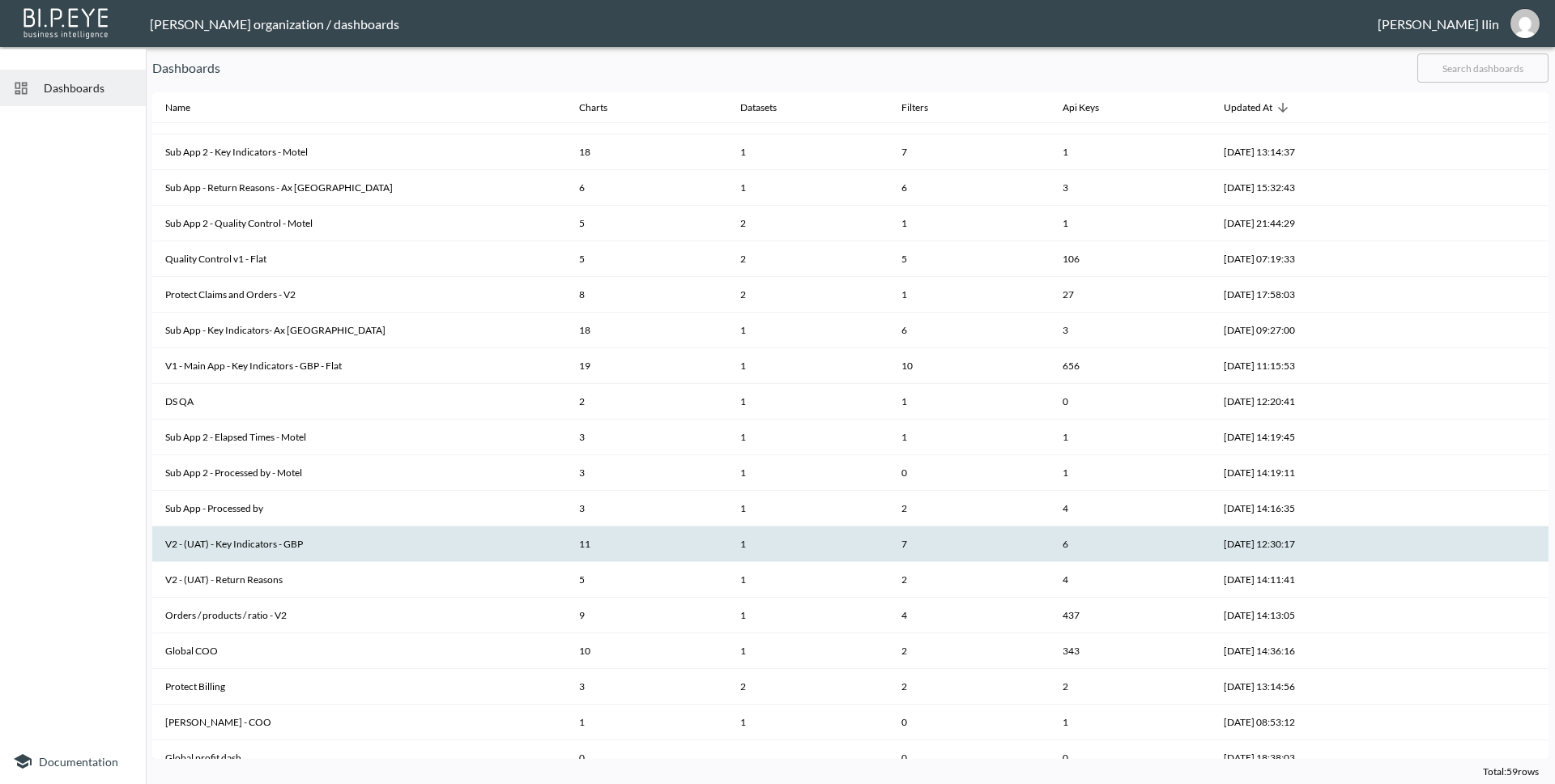
click at [230, 551] on th "V2 - (UAT) - Key Indicators - GBP" at bounding box center [359, 544] width 414 height 36
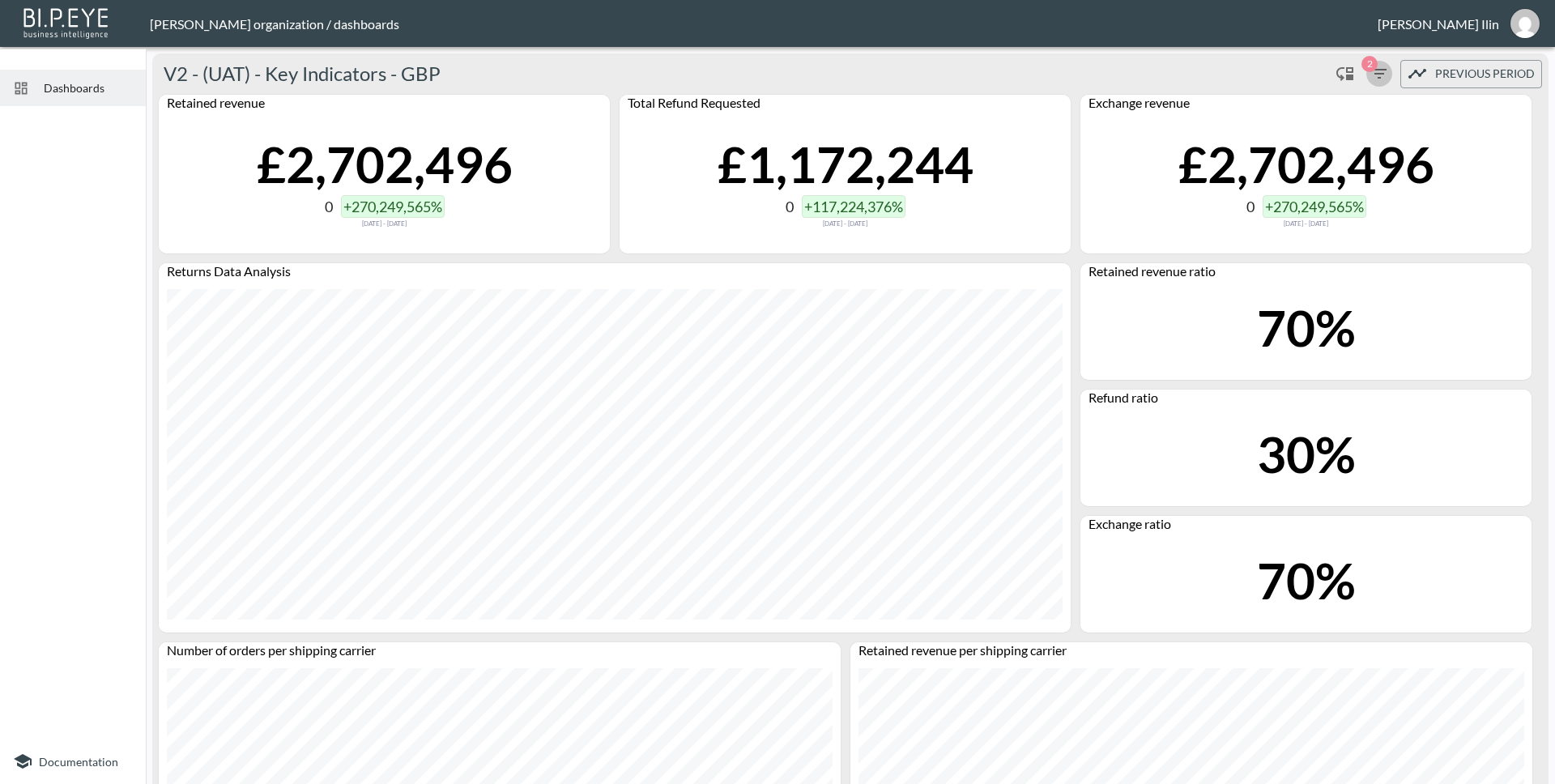
click at [1373, 76] on icon "button" at bounding box center [1379, 74] width 19 height 19
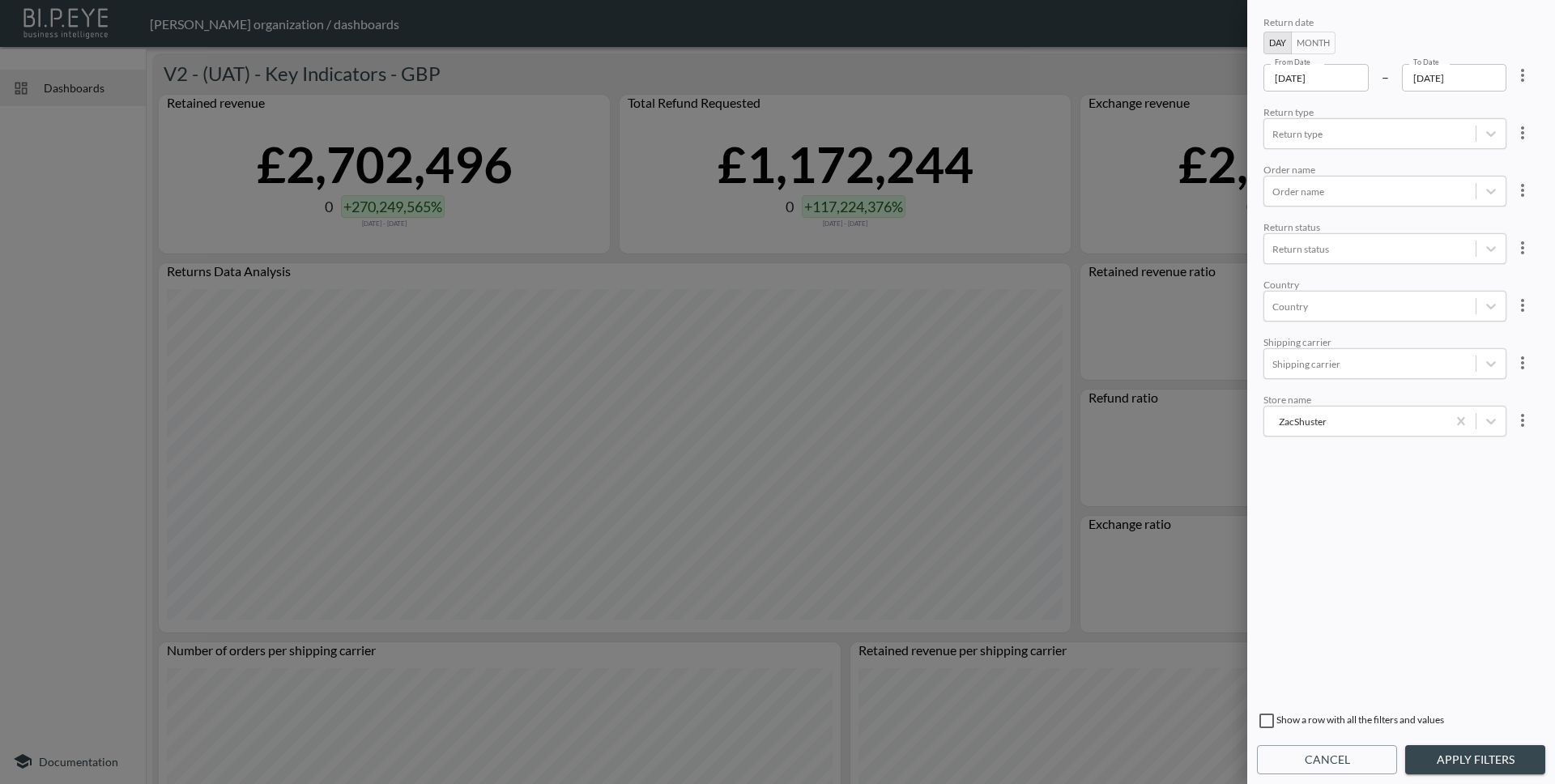
click at [1307, 41] on button "Month" at bounding box center [1312, 43] width 44 height 23
click at [1328, 76] on input "2024-06" at bounding box center [1317, 78] width 107 height 28
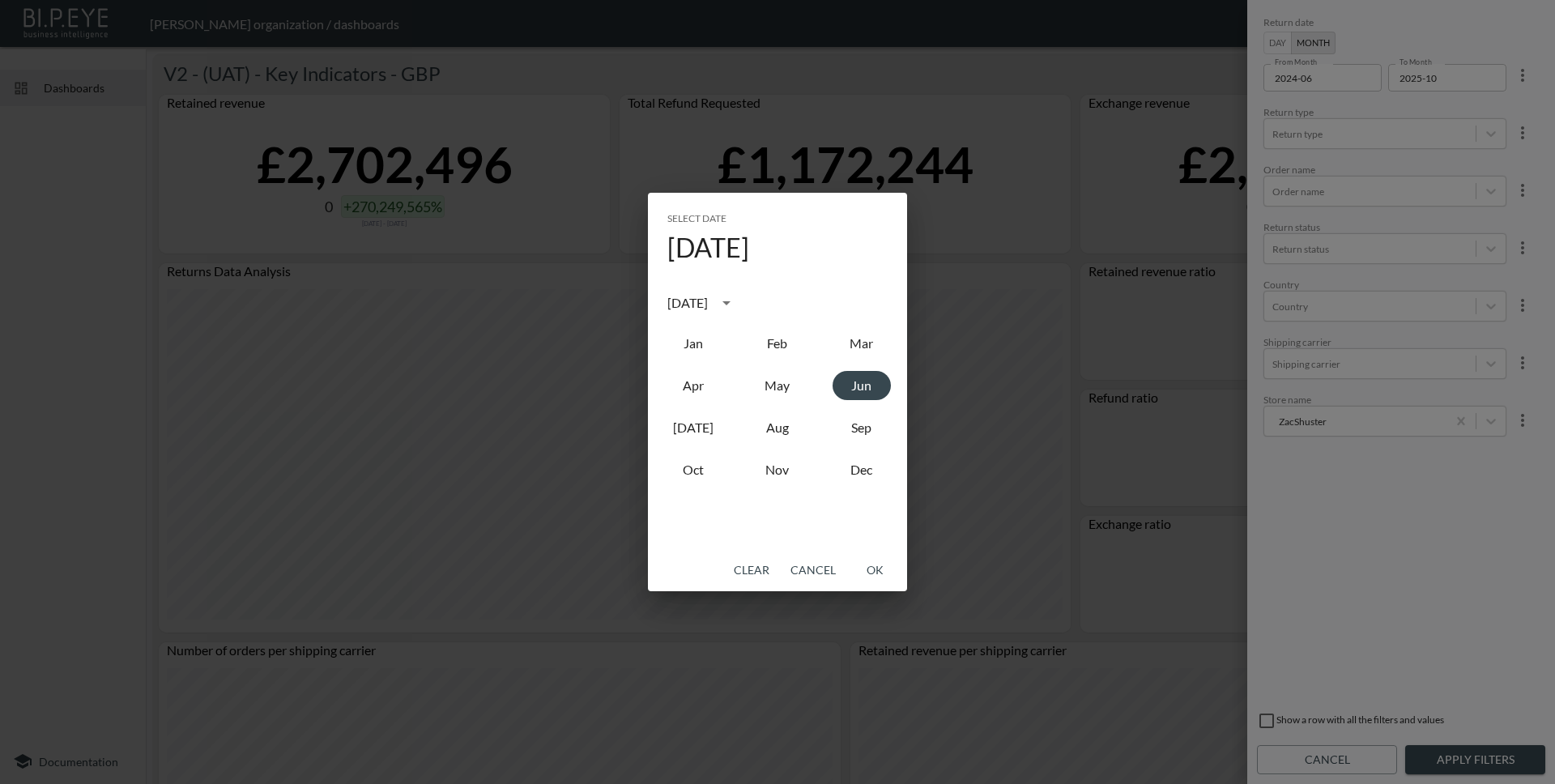
click at [731, 303] on icon "calendar view is open, switch to year view" at bounding box center [726, 303] width 8 height 4
click at [687, 433] on button "2023" at bounding box center [693, 436] width 58 height 30
click at [688, 470] on button "Oct" at bounding box center [693, 470] width 58 height 30
type input "2023-10"
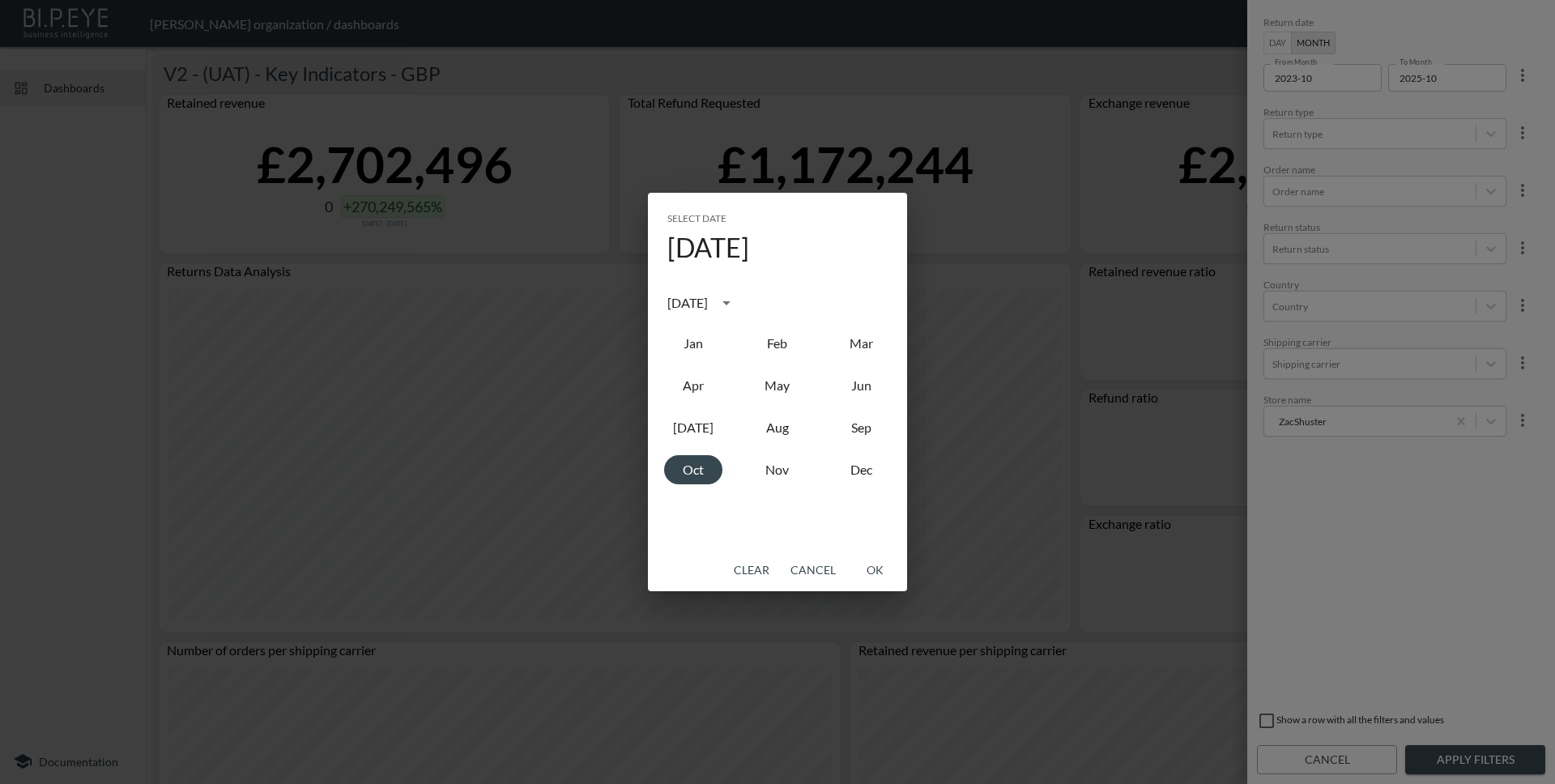
click at [875, 571] on button "OK" at bounding box center [875, 570] width 52 height 30
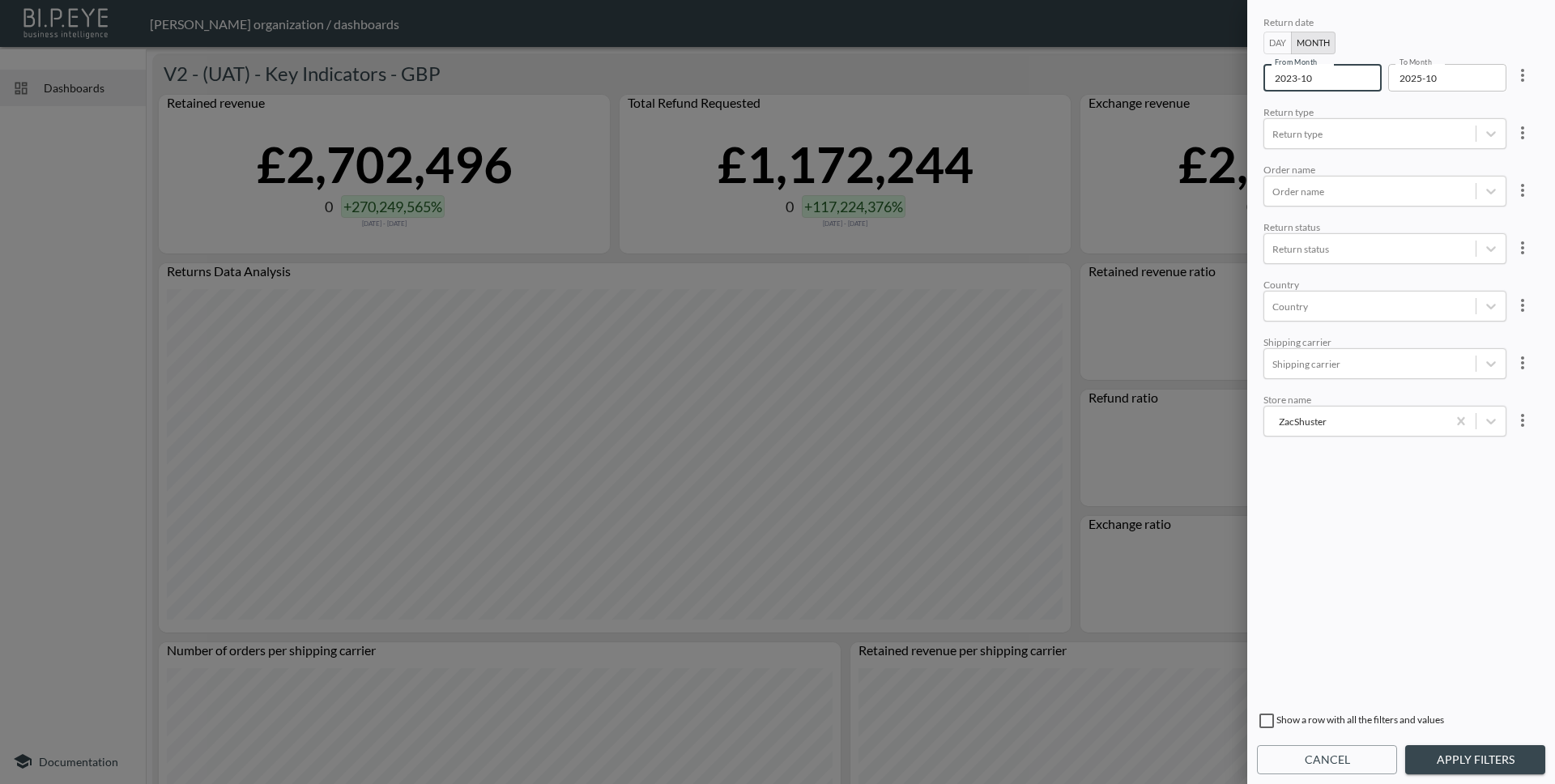
click at [1449, 88] on input "2025-10" at bounding box center [1441, 78] width 107 height 28
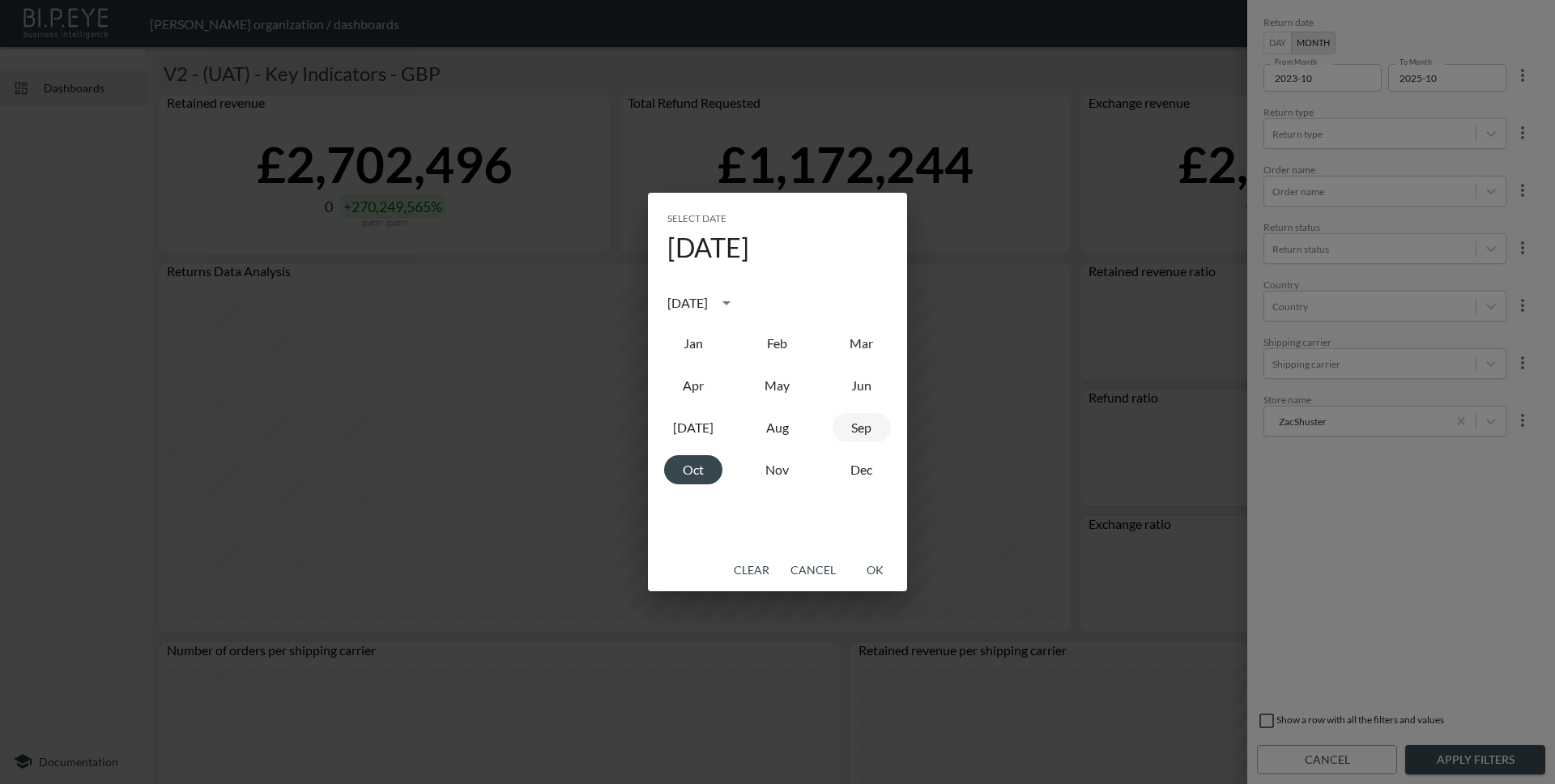
click at [869, 430] on button "Sep" at bounding box center [861, 428] width 58 height 30
type input "2025-09"
click at [874, 571] on button "OK" at bounding box center [875, 570] width 52 height 30
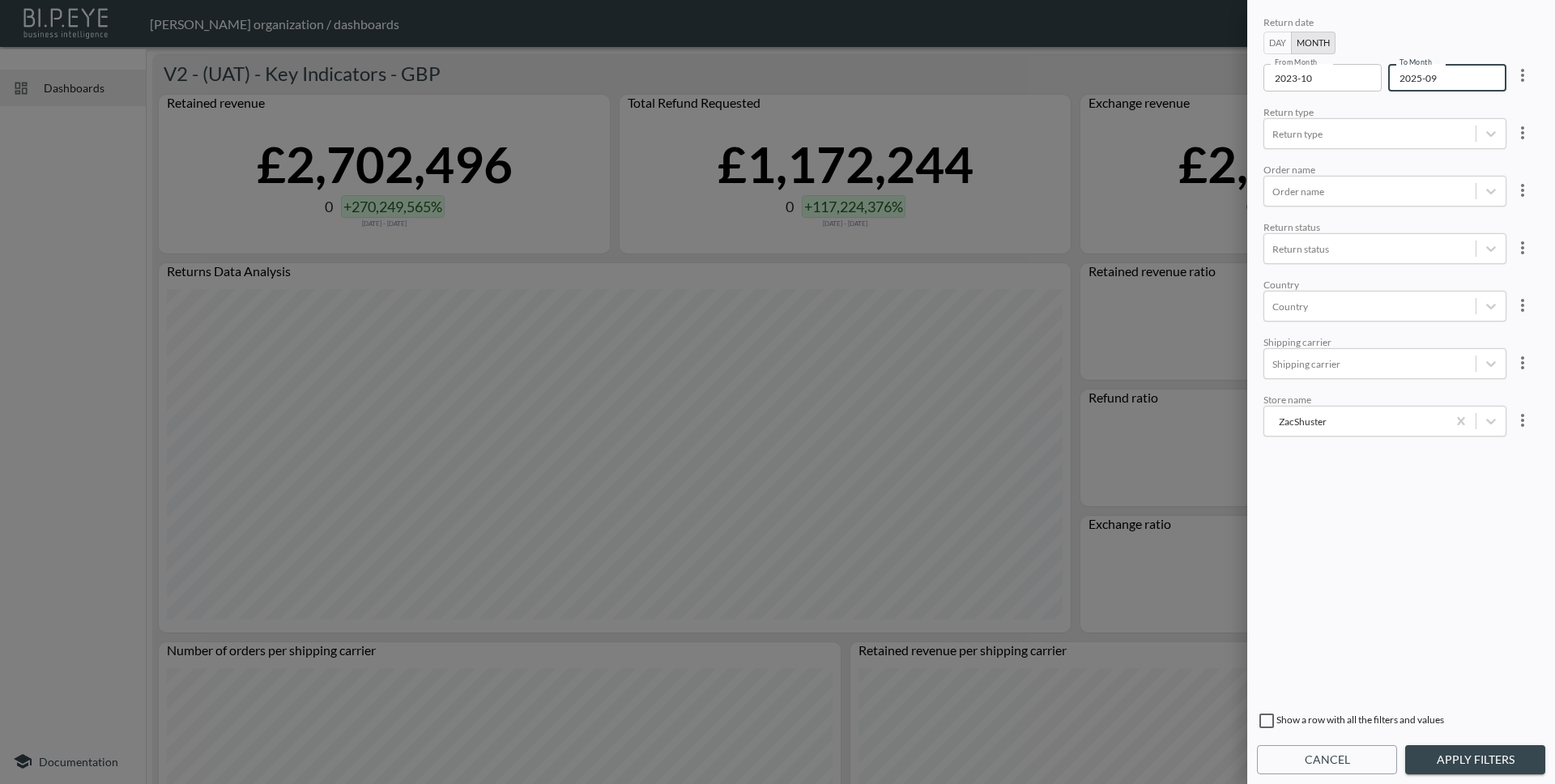
click at [1506, 767] on button "Apply Filters" at bounding box center [1475, 760] width 140 height 30
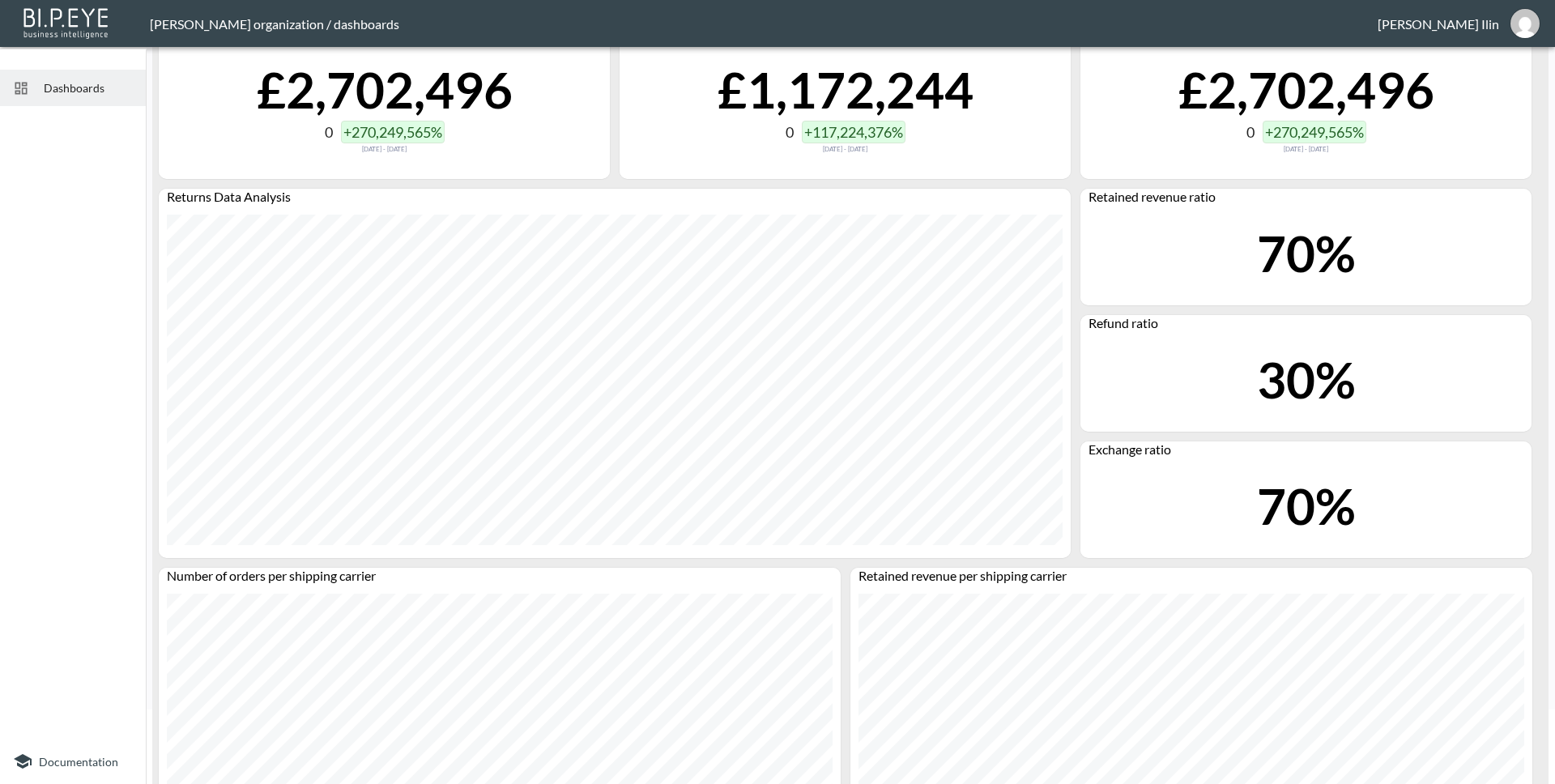
scroll to position [0, 0]
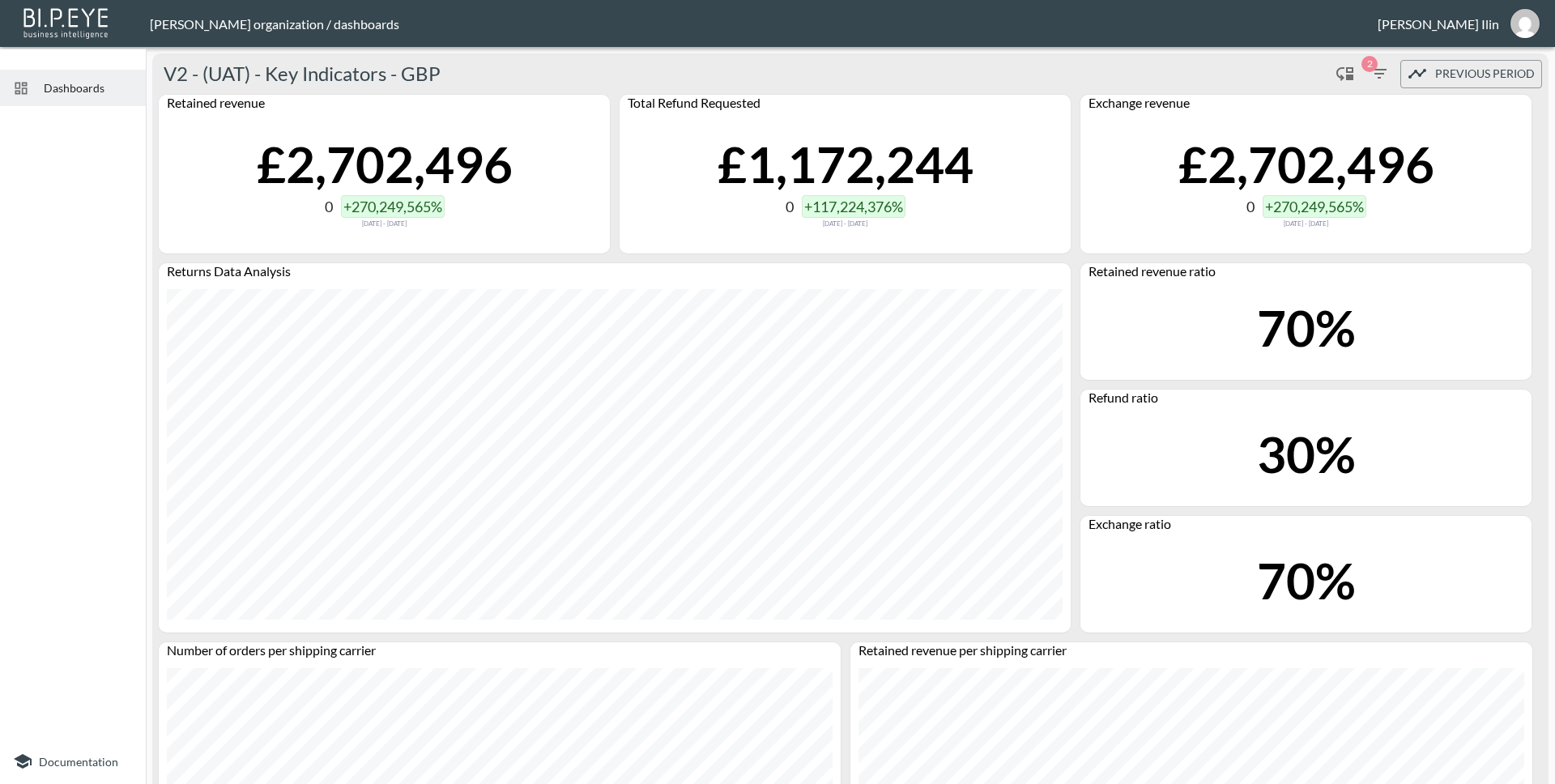
click at [72, 96] on span "Dashboards" at bounding box center [88, 88] width 90 height 17
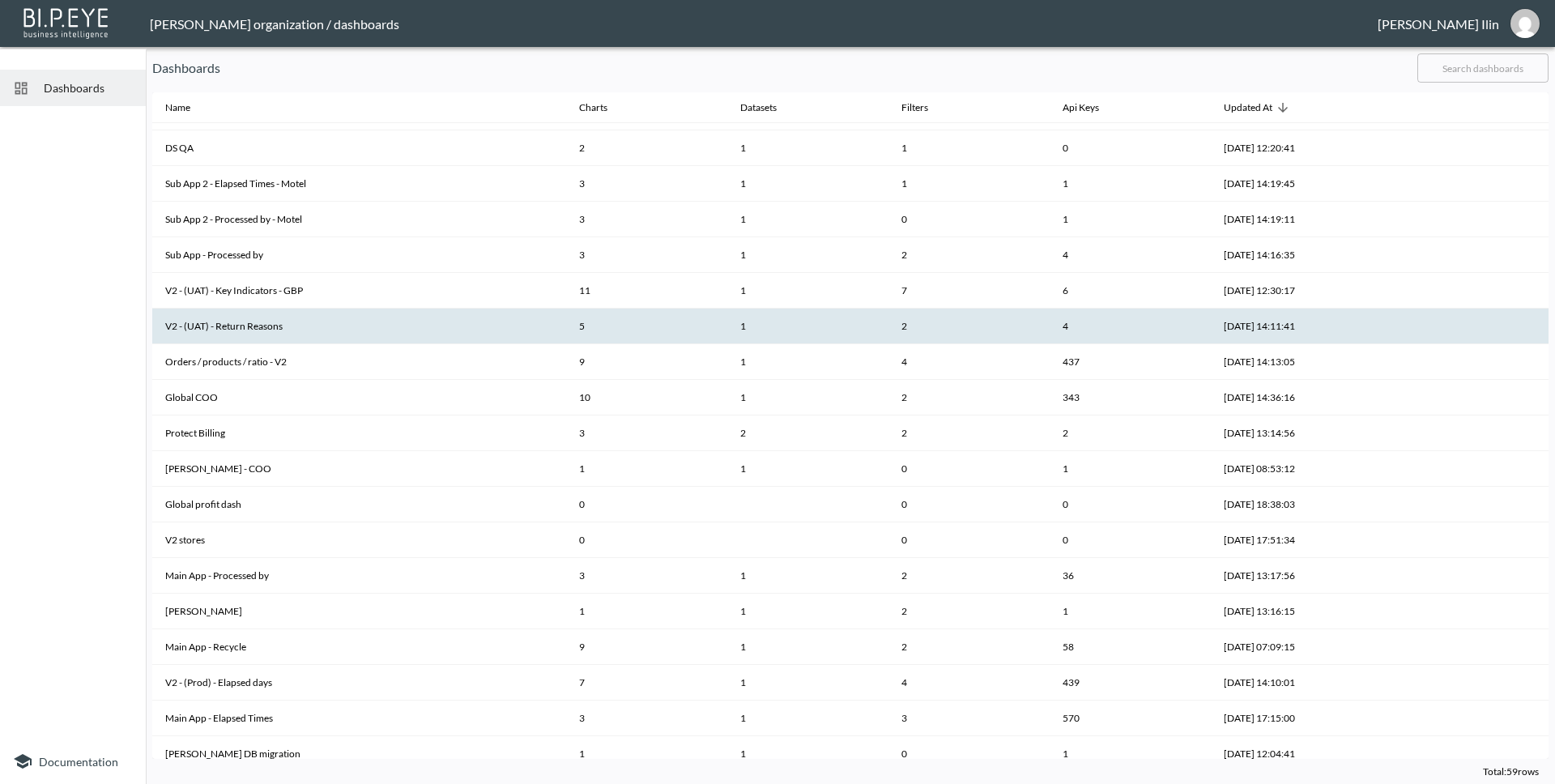
scroll to position [1254, 0]
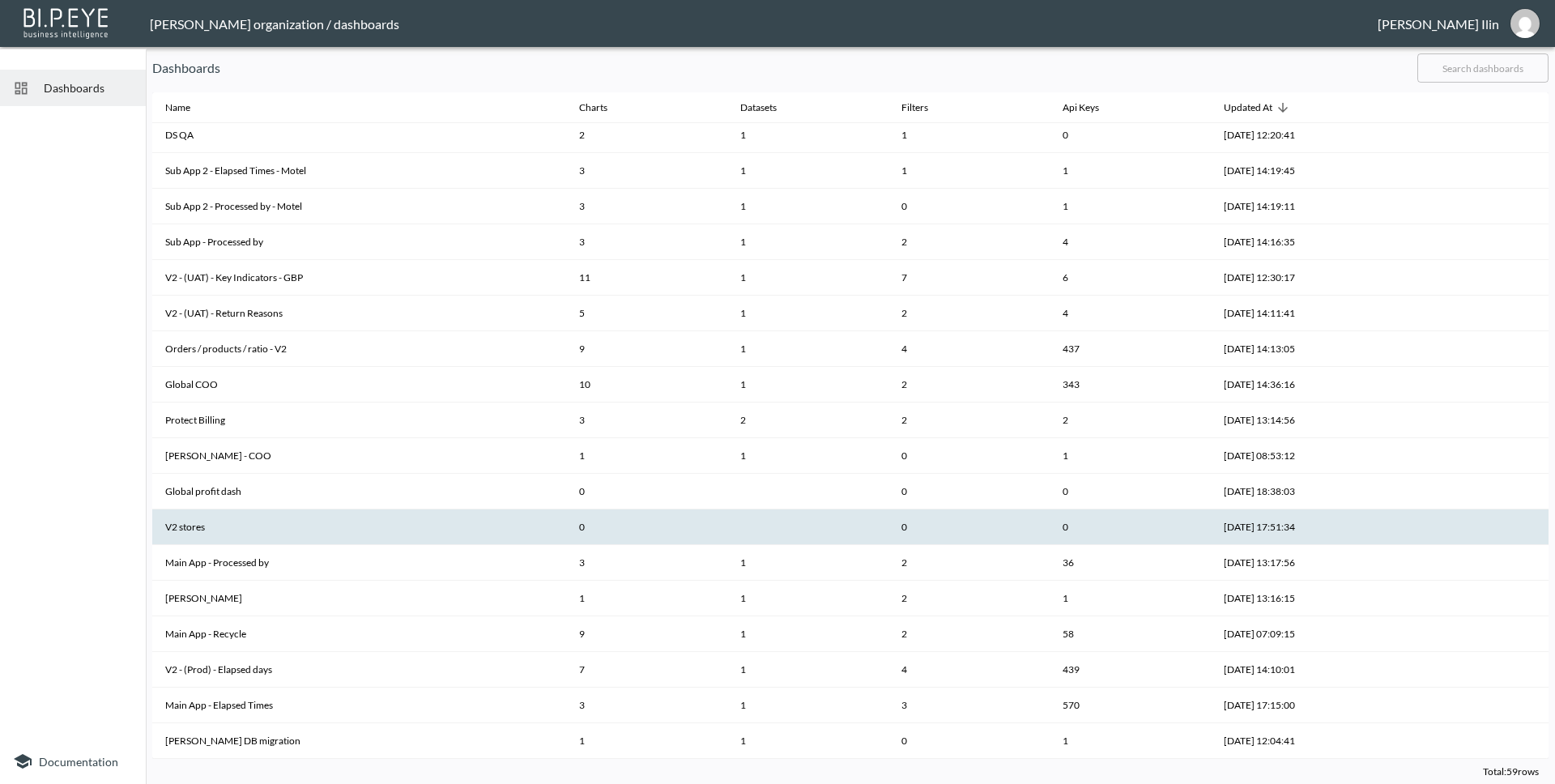
click at [286, 529] on th "V2 stores" at bounding box center [359, 527] width 414 height 36
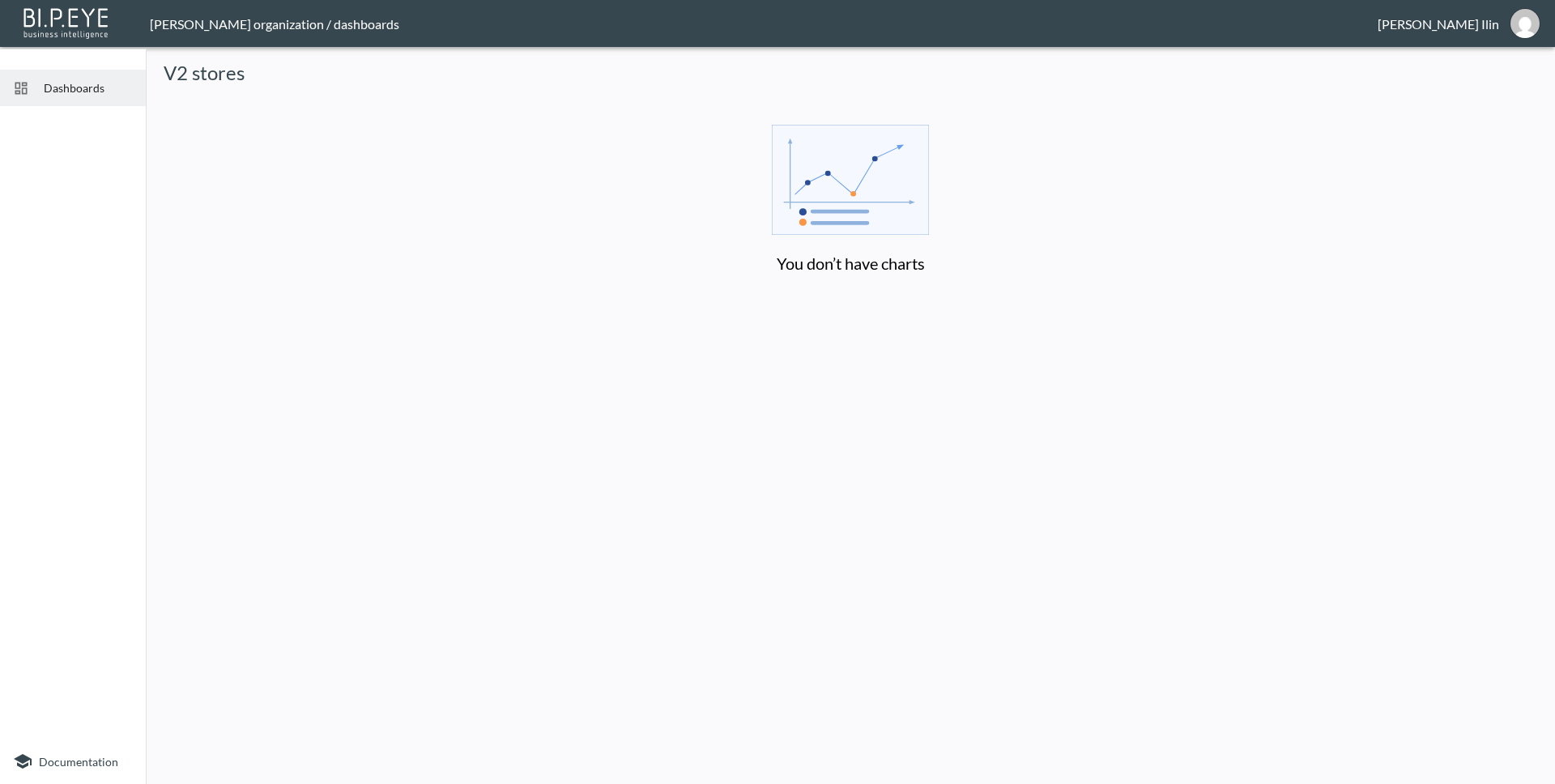
click at [85, 76] on div "Dashboards" at bounding box center [73, 88] width 146 height 37
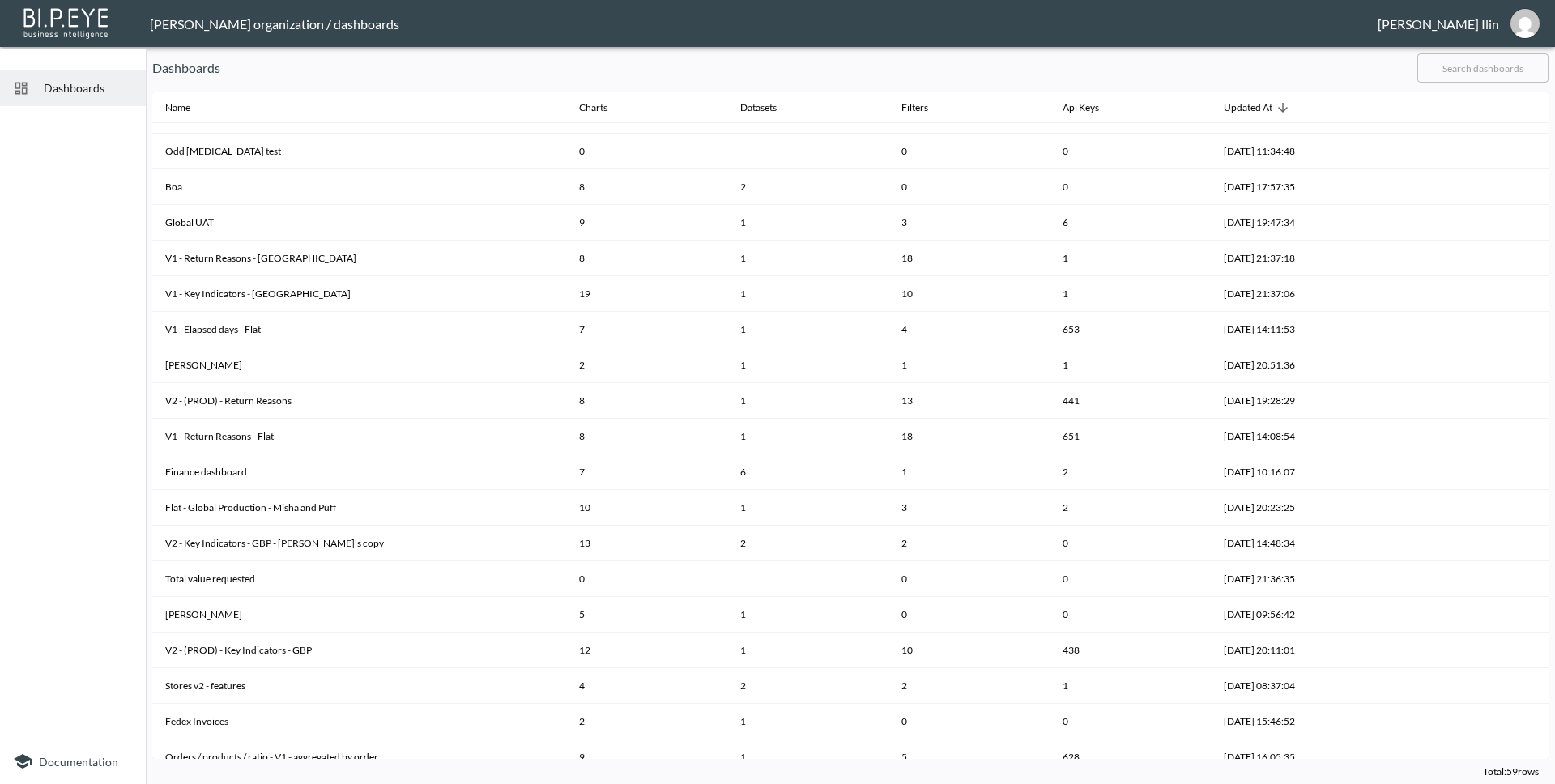
scroll to position [495, 0]
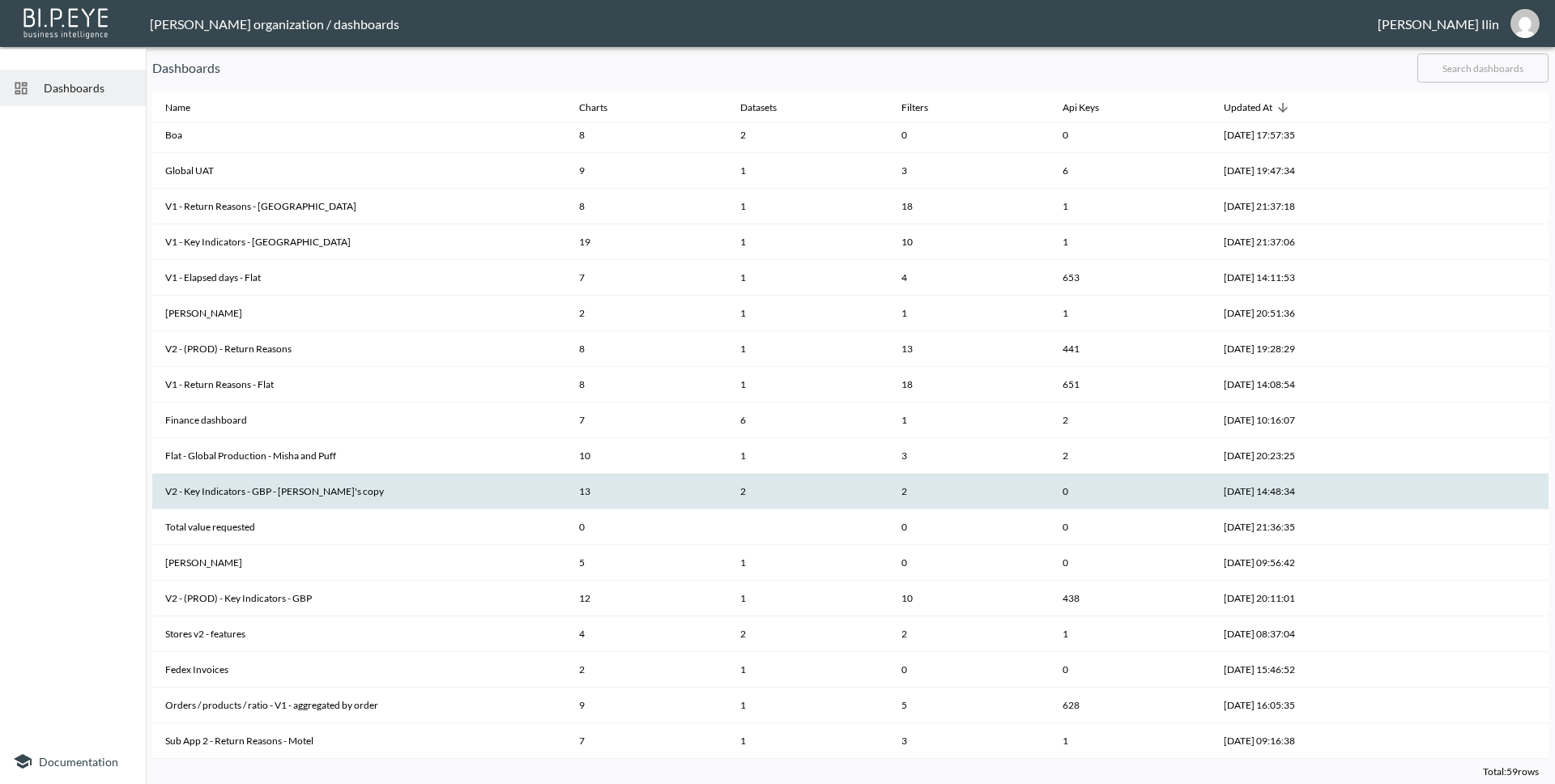
click at [289, 488] on th "V2 - Key Indicators - GBP - [PERSON_NAME]'s copy" at bounding box center [359, 491] width 414 height 36
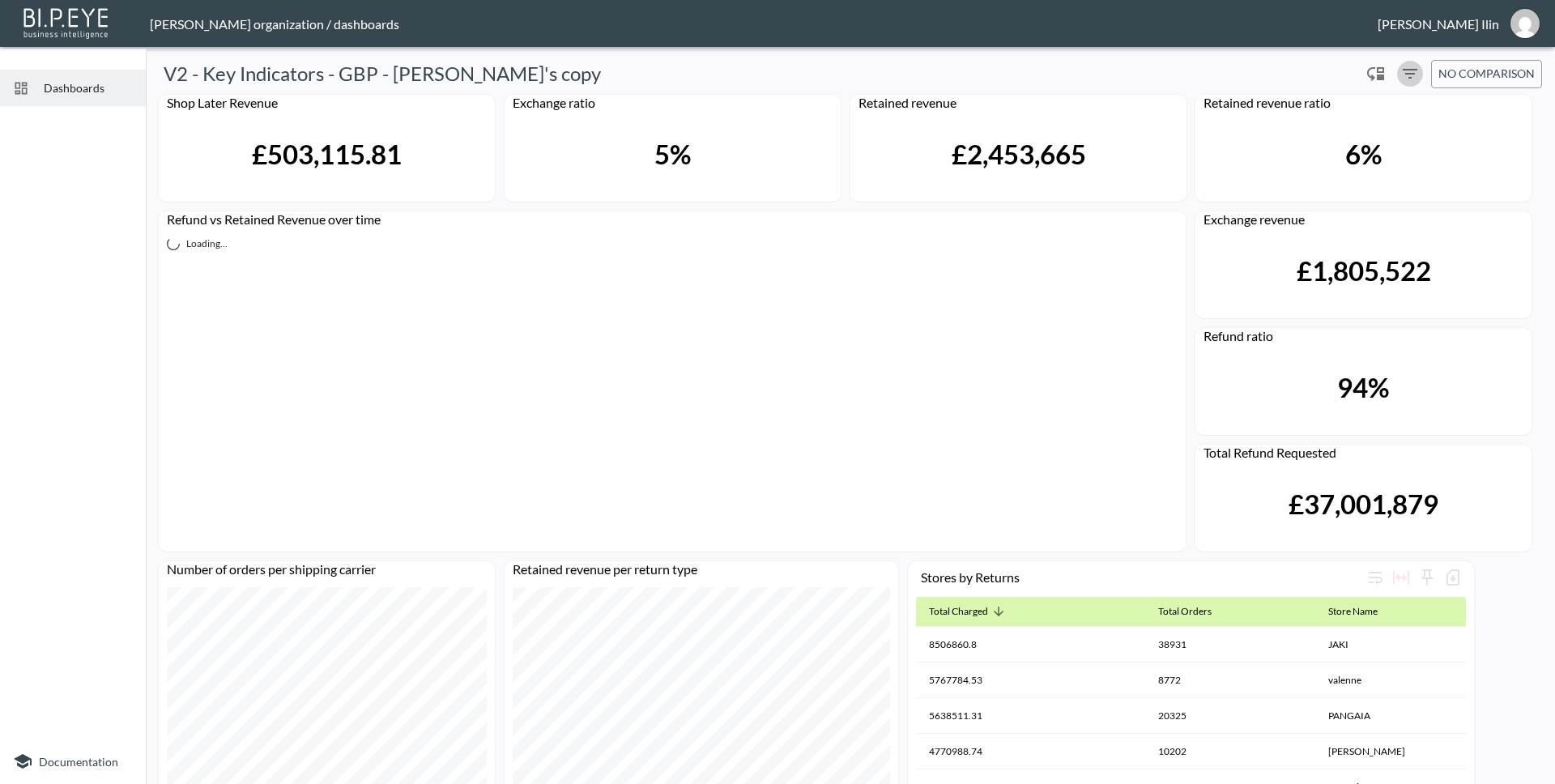
click at [1408, 70] on icon "Filters" at bounding box center [1410, 74] width 19 height 19
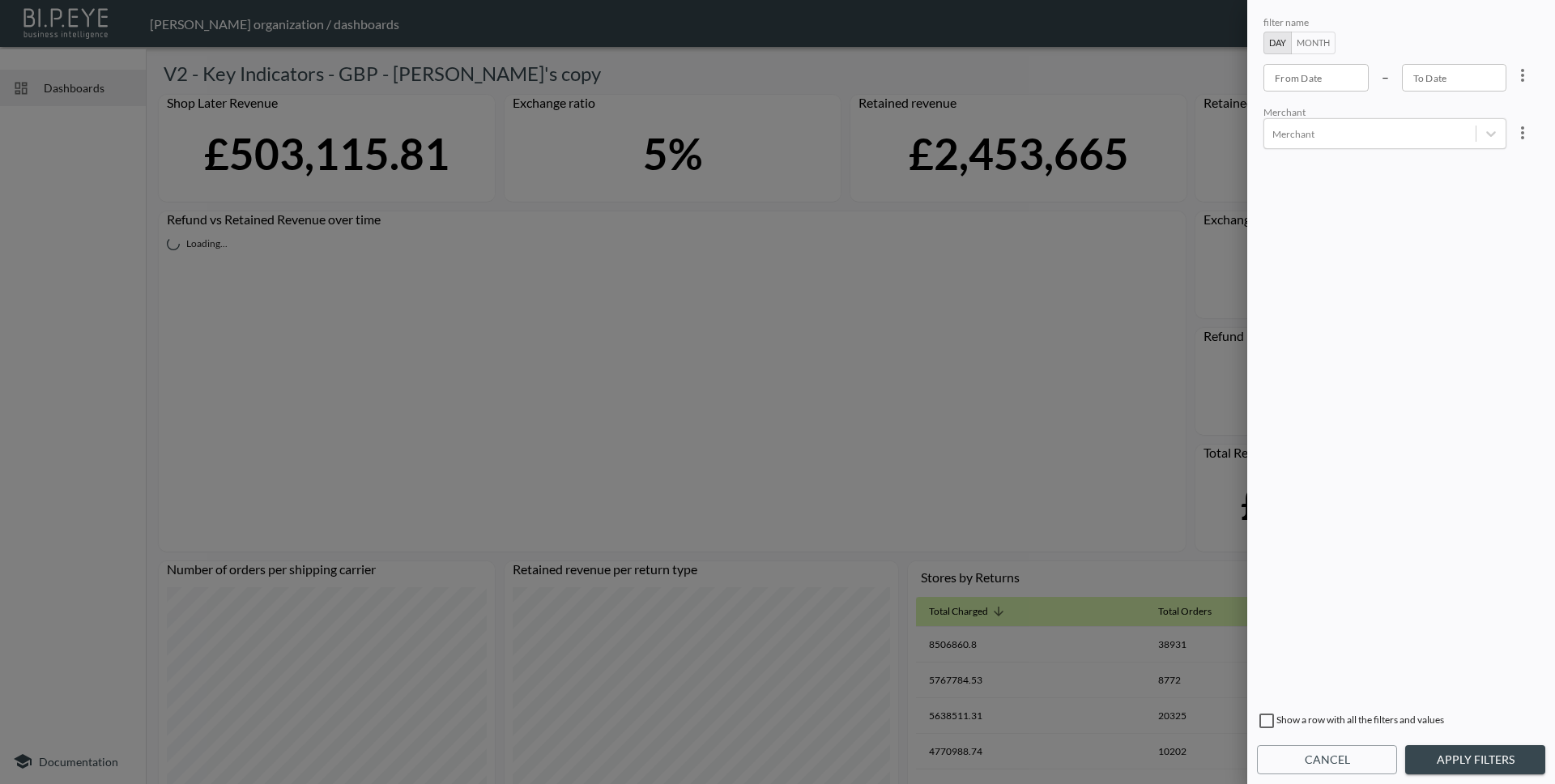
click at [1314, 43] on button "Month" at bounding box center [1312, 43] width 44 height 23
type input "YYYY-MM"
click at [1320, 83] on input "YYYY-MM" at bounding box center [1317, 78] width 107 height 28
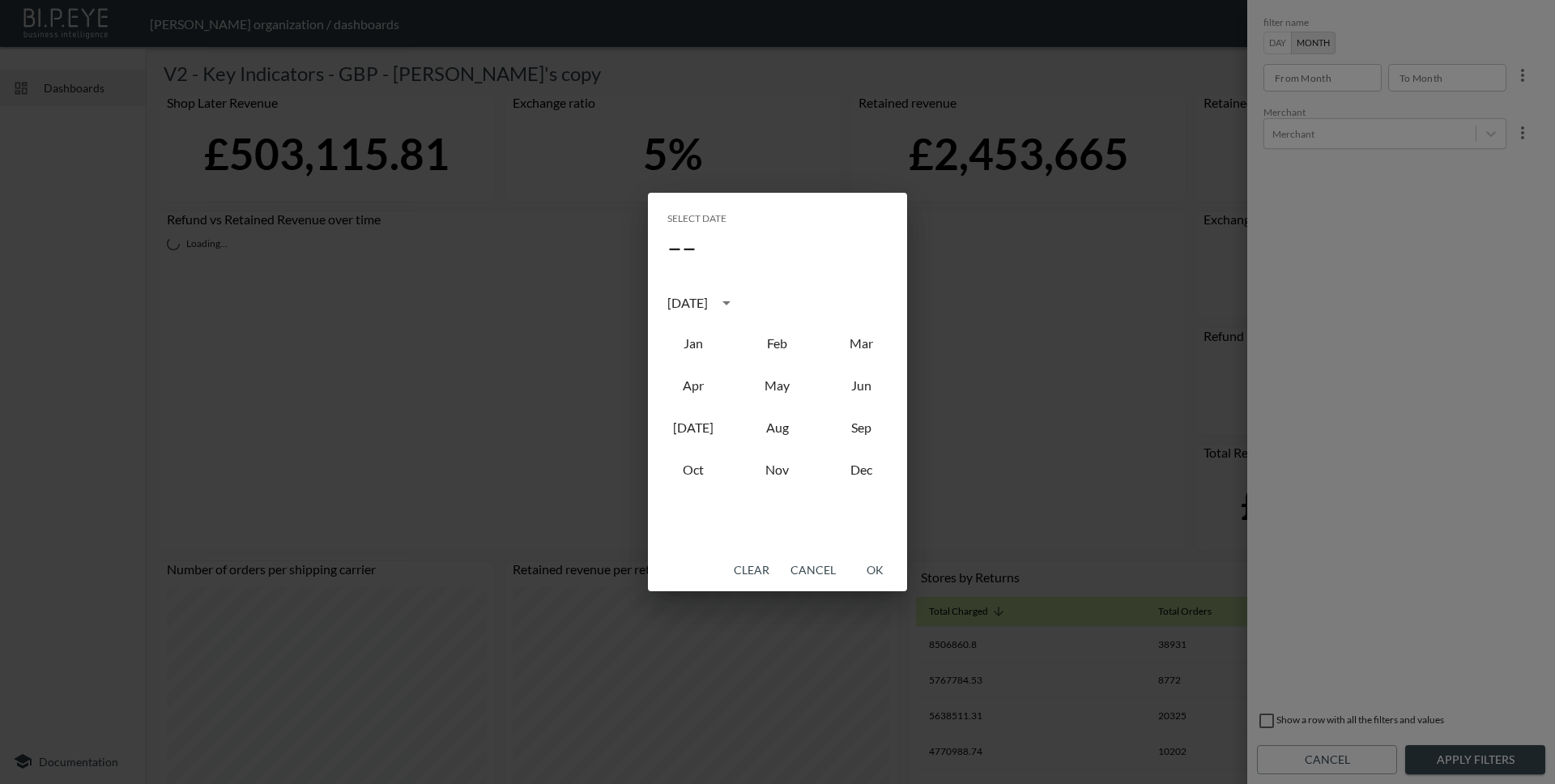
click at [713, 306] on div "[DATE]" at bounding box center [690, 302] width 45 height 19
click at [782, 432] on button "2024" at bounding box center [777, 436] width 58 height 30
type input "2024-10"
click at [701, 471] on button "Oct" at bounding box center [693, 470] width 58 height 30
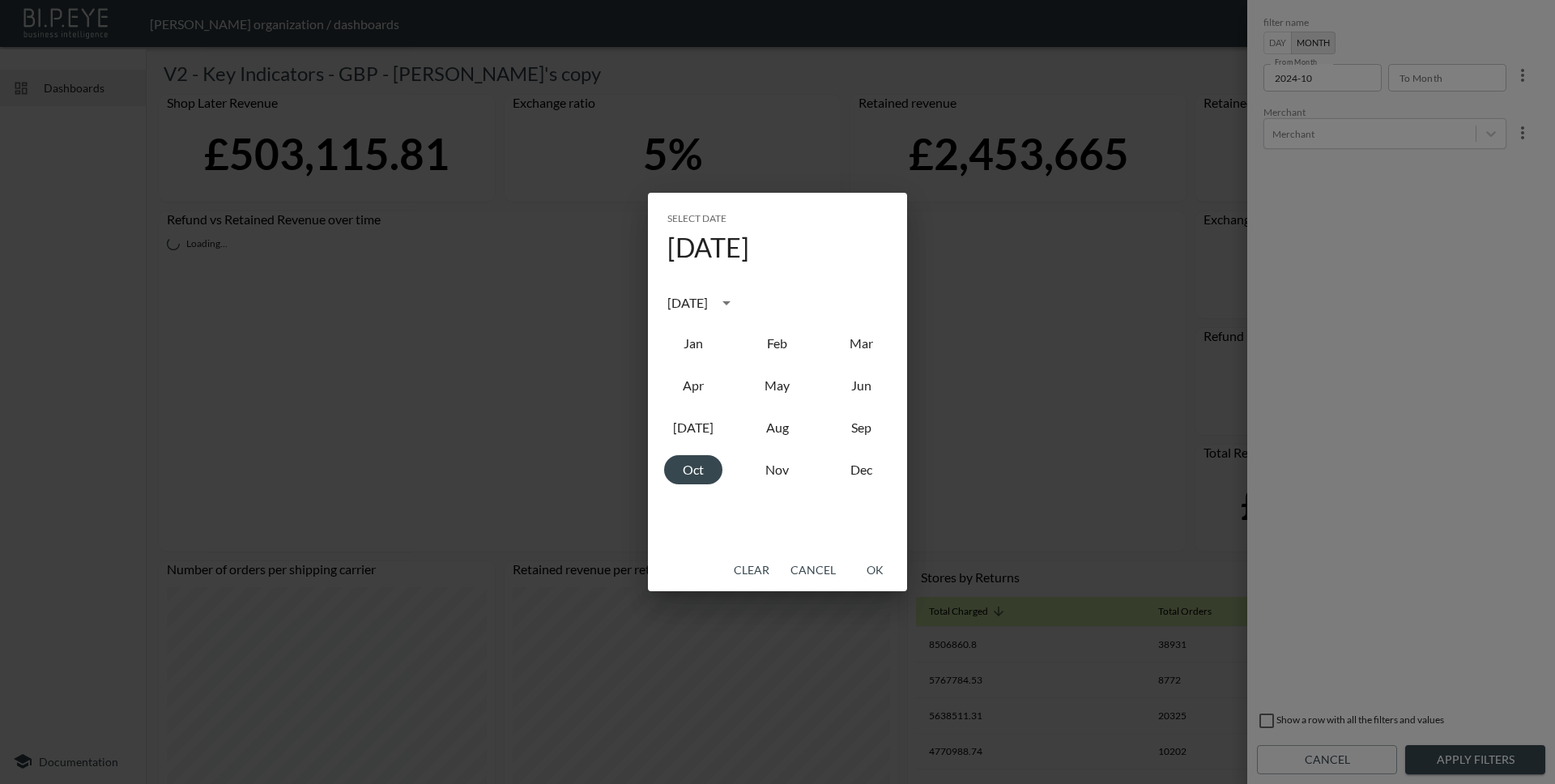
click at [874, 567] on button "OK" at bounding box center [875, 570] width 52 height 30
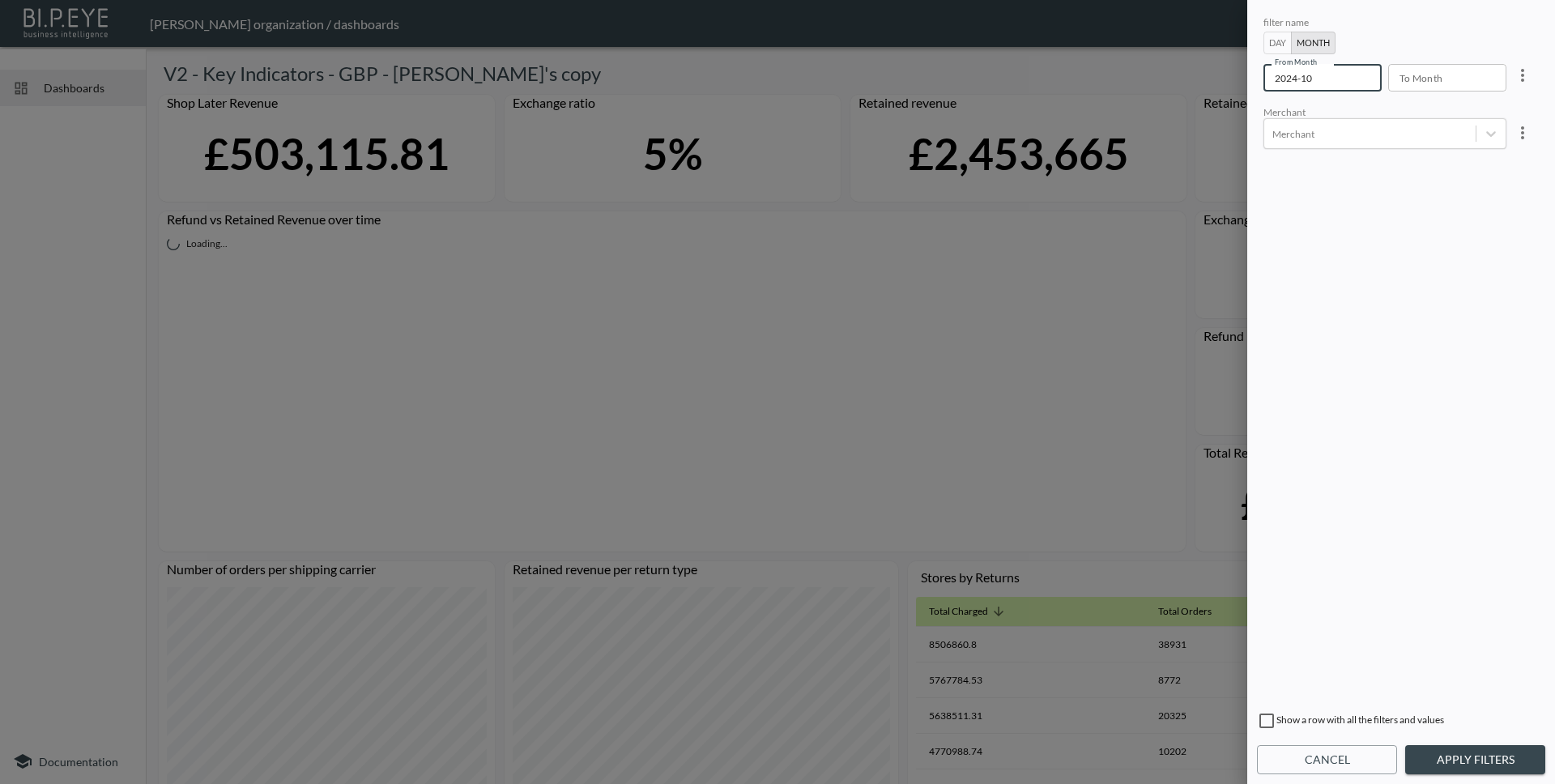
type input "YYYY-MM"
click at [1423, 80] on input "YYYY-MM" at bounding box center [1441, 78] width 107 height 28
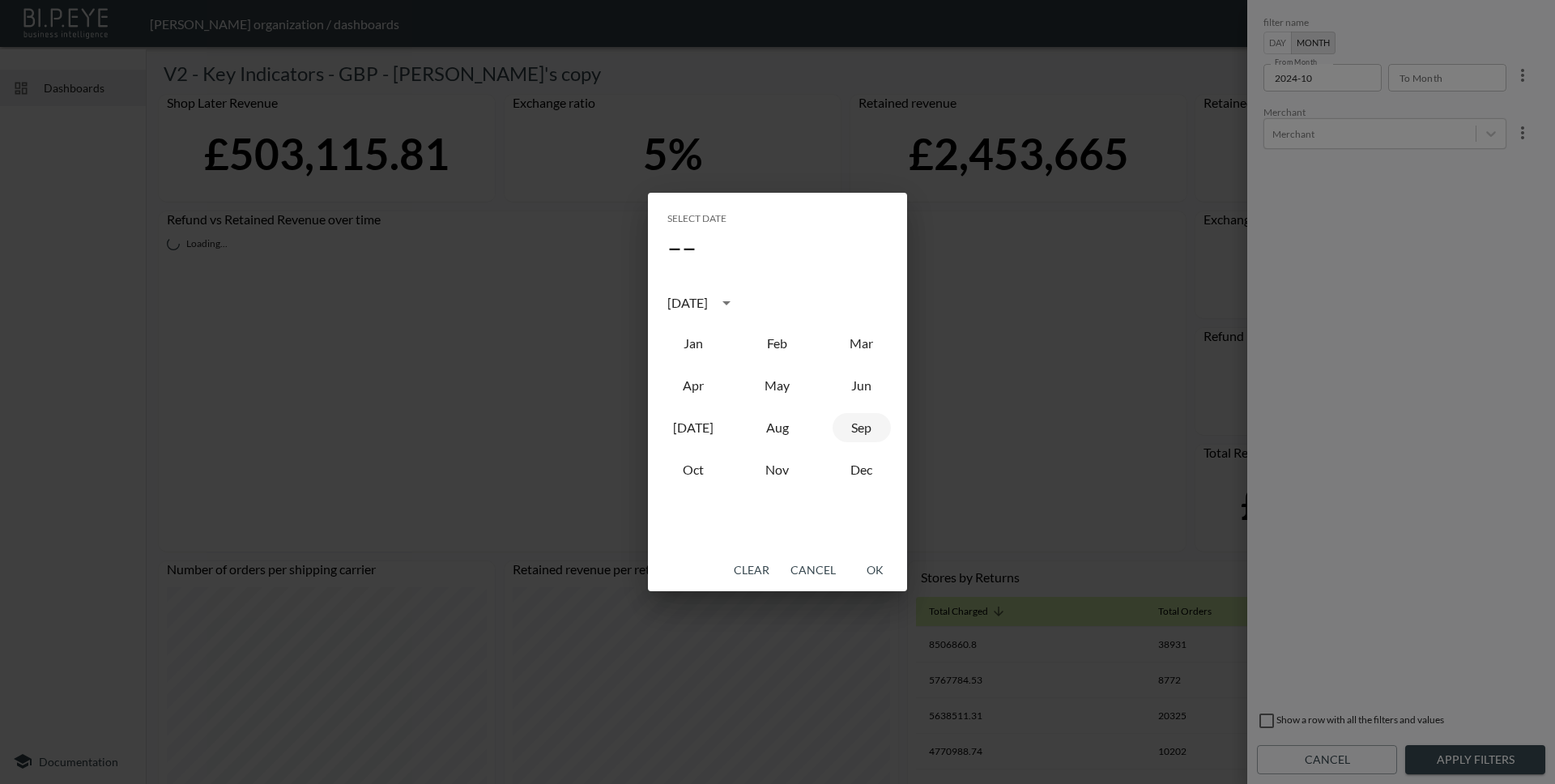
click at [867, 425] on button "Sep" at bounding box center [861, 428] width 58 height 30
type input "2025-09"
click at [885, 568] on button "OK" at bounding box center [875, 570] width 52 height 30
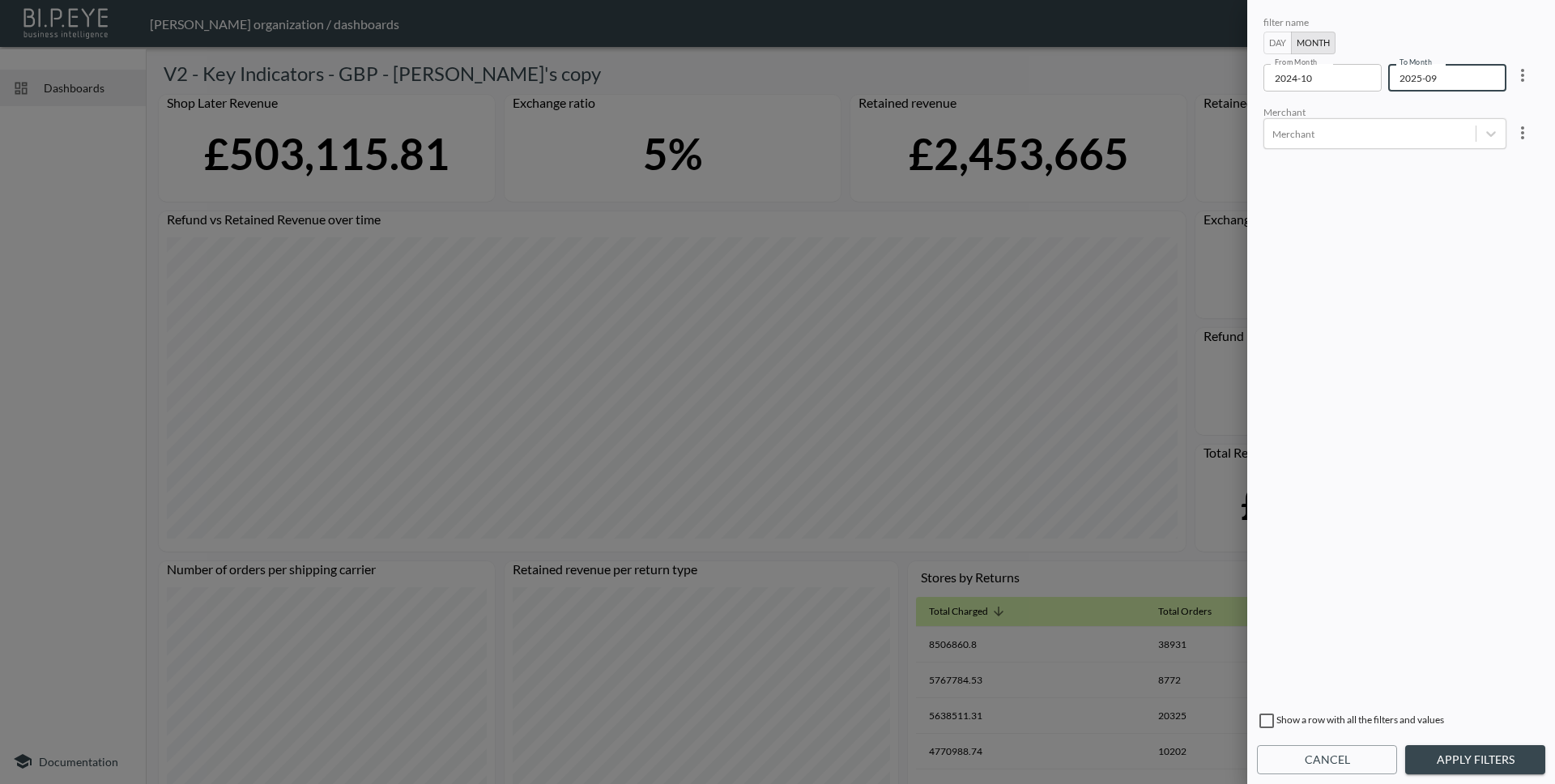
click at [1445, 75] on input "2025-09" at bounding box center [1441, 78] width 107 height 28
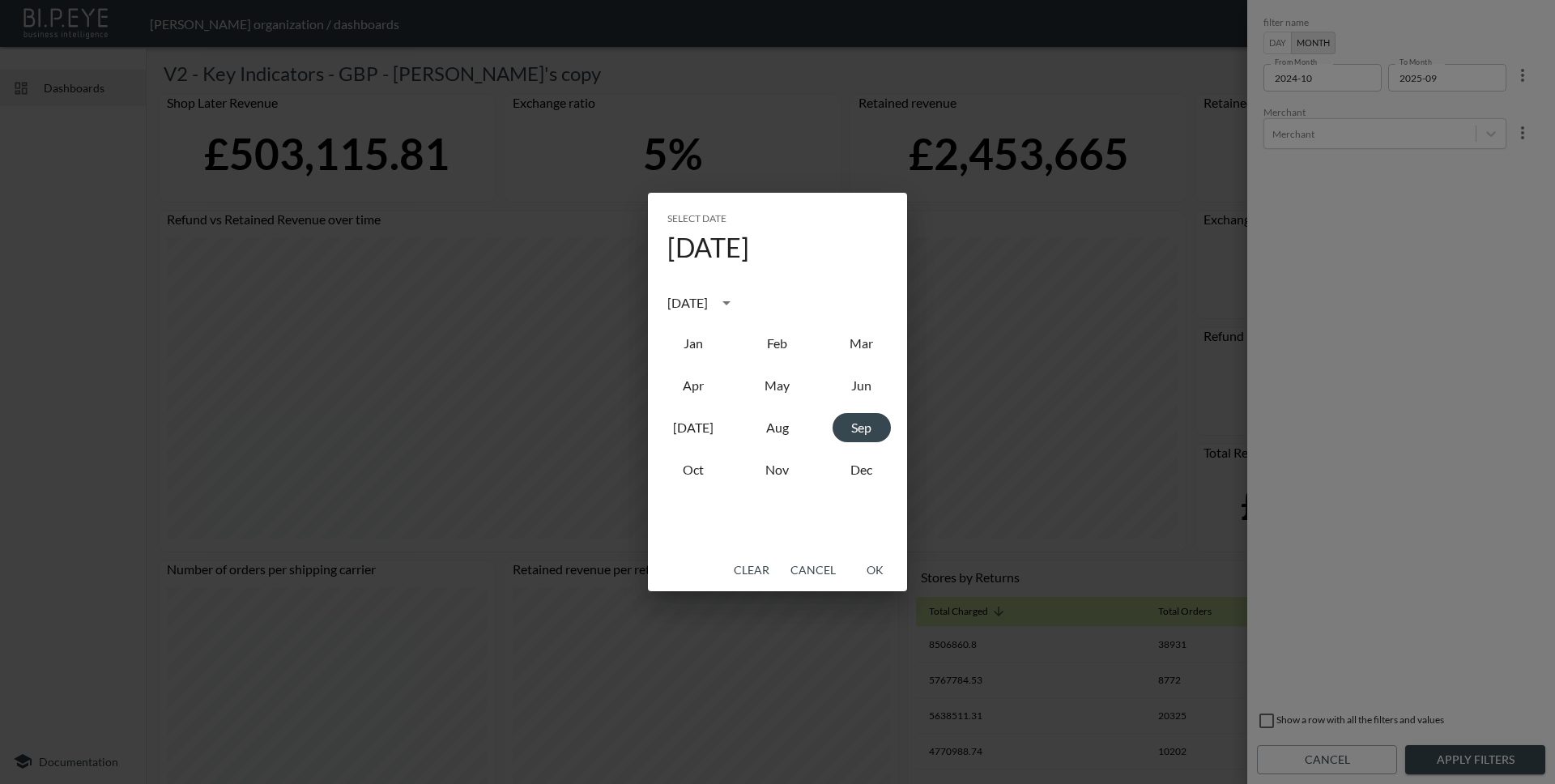
click at [813, 568] on button "Cancel" at bounding box center [813, 570] width 58 height 30
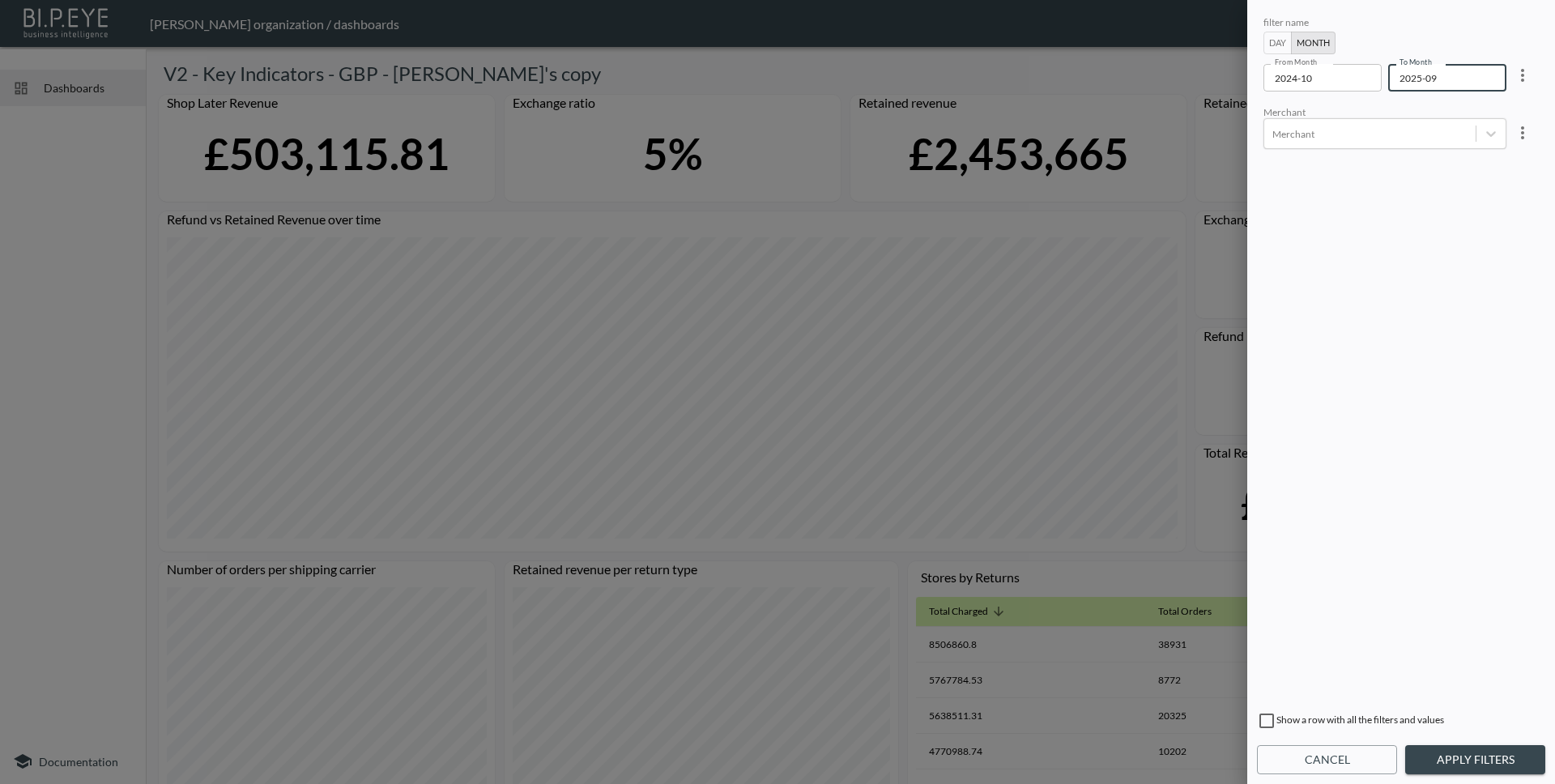
click at [1485, 762] on button "Apply Filters" at bounding box center [1475, 760] width 140 height 30
